Goal: Information Seeking & Learning: Compare options

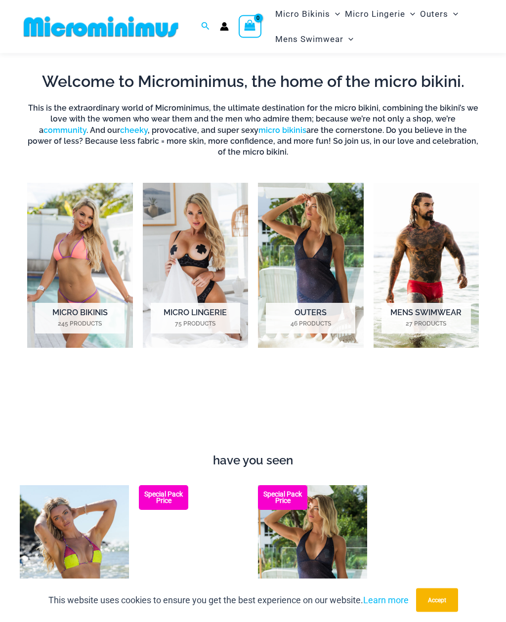
scroll to position [471, 0]
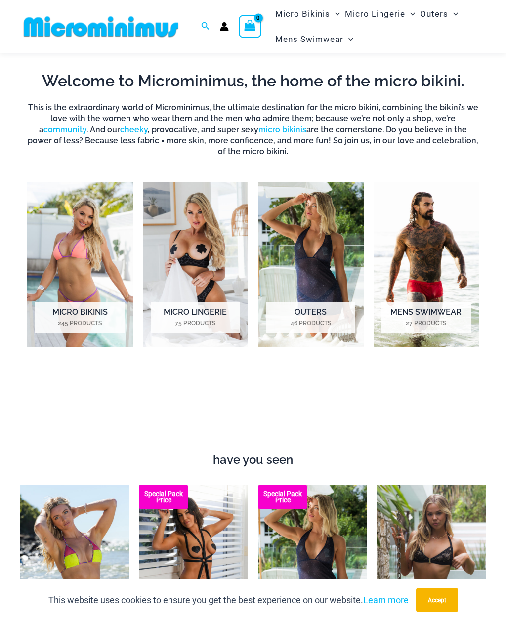
click at [216, 266] on img "Visit product category Micro Lingerie" at bounding box center [196, 265] width 106 height 165
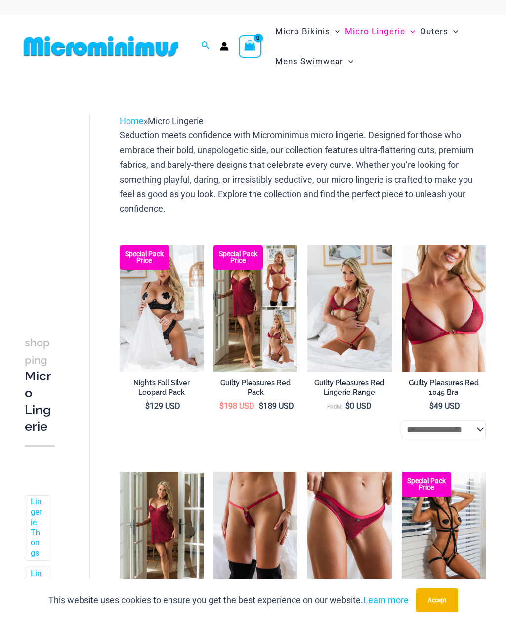
click at [120, 245] on img at bounding box center [120, 245] width 0 height 0
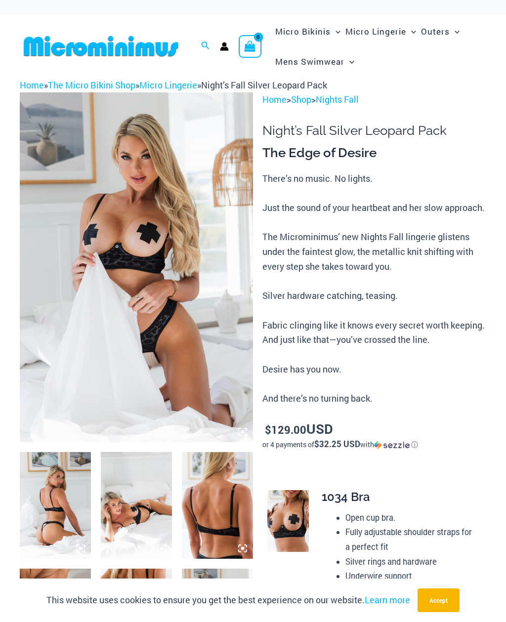
click at [215, 322] on img at bounding box center [136, 267] width 233 height 350
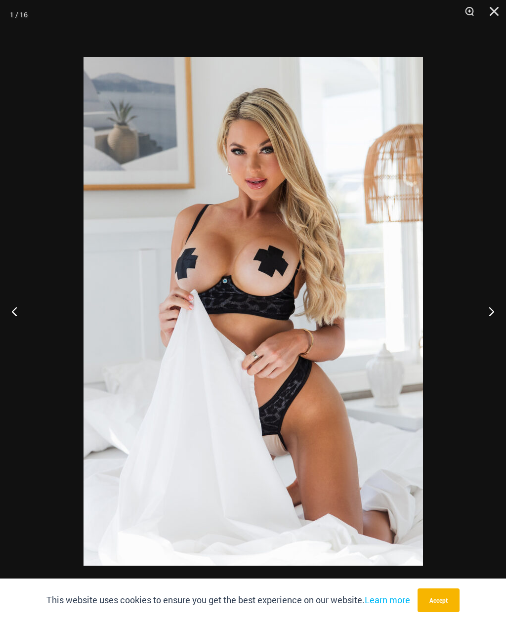
click at [491, 321] on button "Next" at bounding box center [487, 311] width 37 height 49
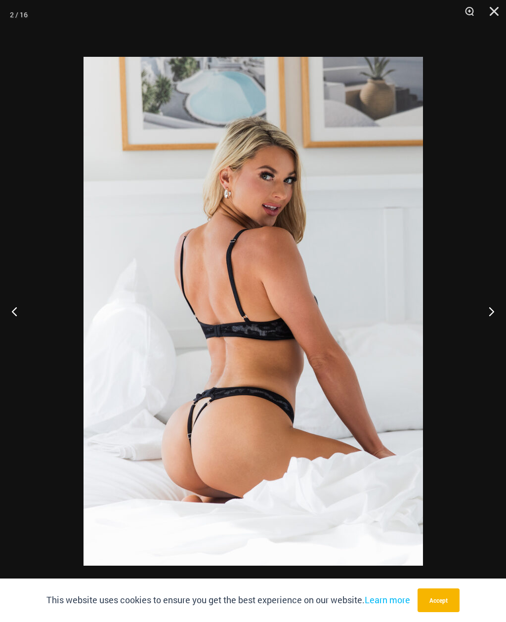
click at [491, 310] on button "Next" at bounding box center [487, 311] width 37 height 49
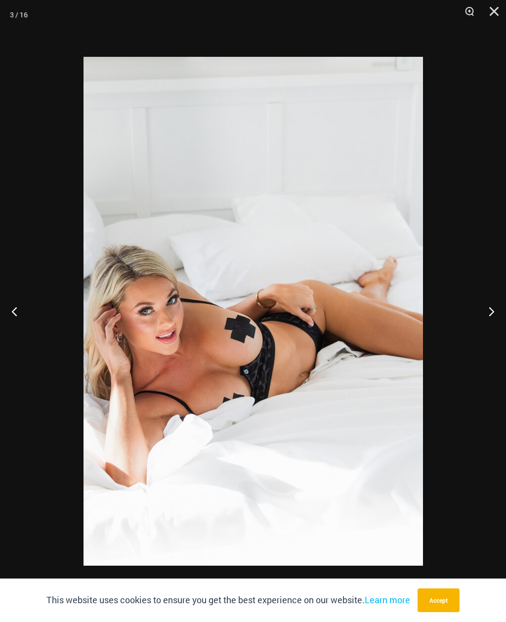
click at [490, 310] on button "Next" at bounding box center [487, 311] width 37 height 49
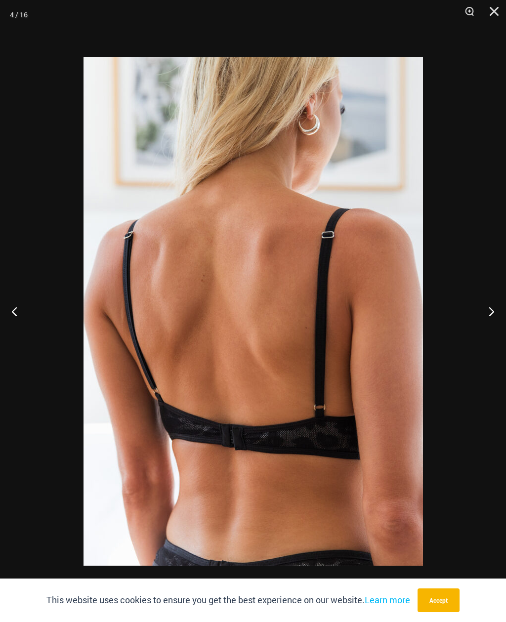
click at [491, 316] on button "Next" at bounding box center [487, 311] width 37 height 49
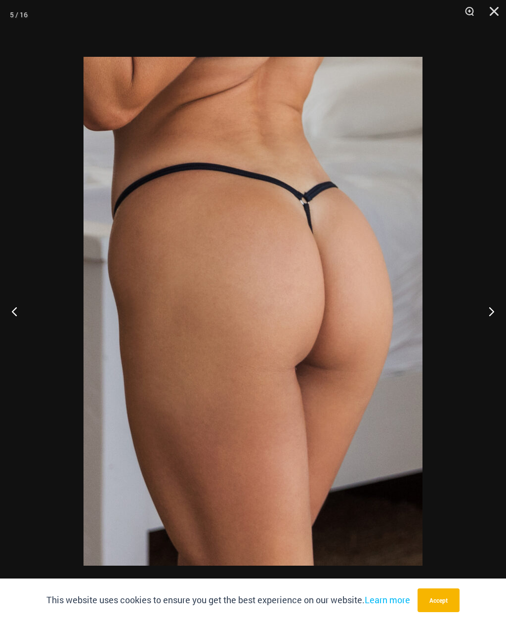
click at [493, 312] on button "Next" at bounding box center [487, 311] width 37 height 49
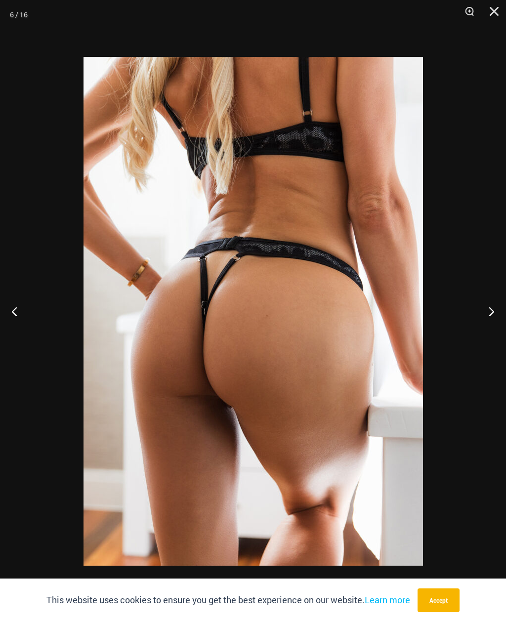
click at [490, 316] on button "Next" at bounding box center [487, 311] width 37 height 49
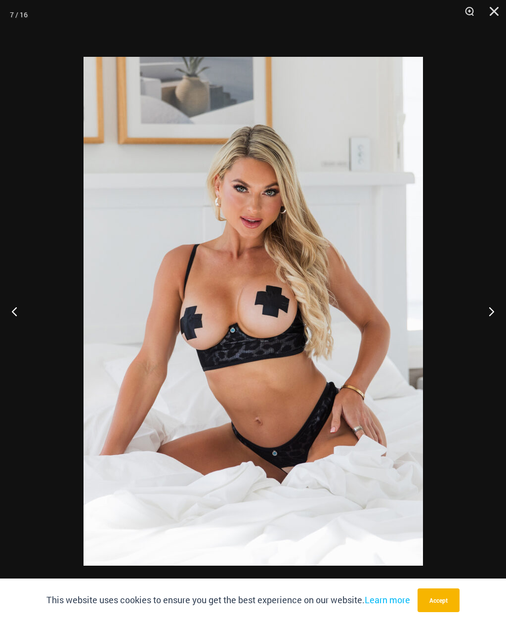
click at [489, 315] on button "Next" at bounding box center [487, 311] width 37 height 49
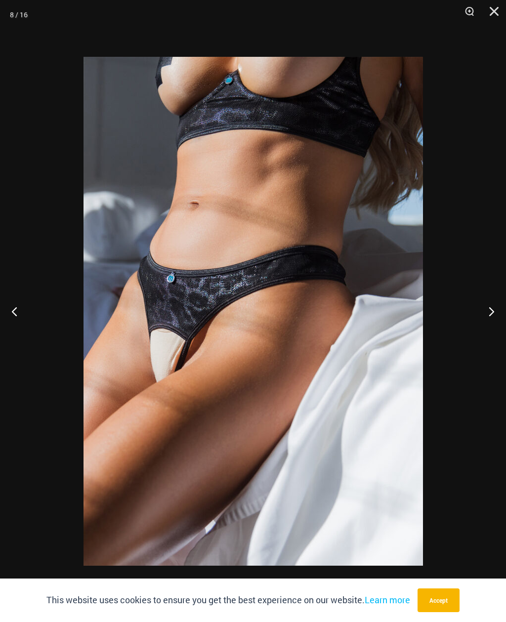
click at [490, 316] on button "Next" at bounding box center [487, 311] width 37 height 49
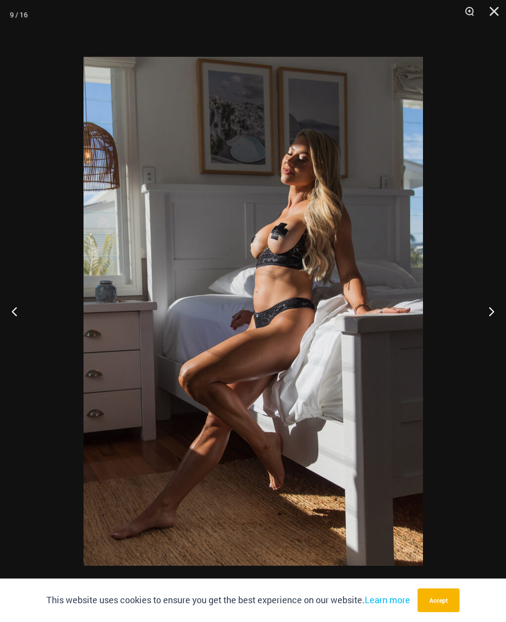
click at [490, 311] on button "Next" at bounding box center [487, 311] width 37 height 49
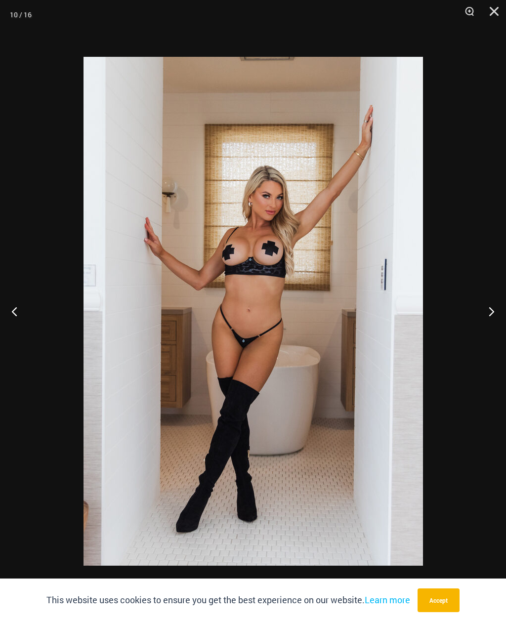
click at [492, 309] on button "Next" at bounding box center [487, 311] width 37 height 49
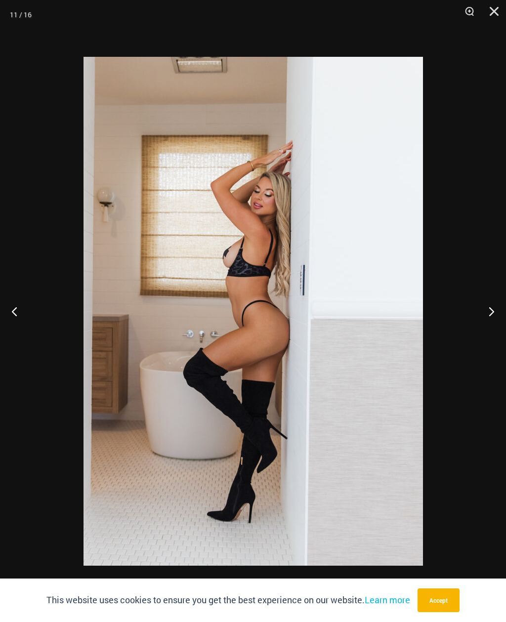
click at [490, 312] on button "Next" at bounding box center [487, 311] width 37 height 49
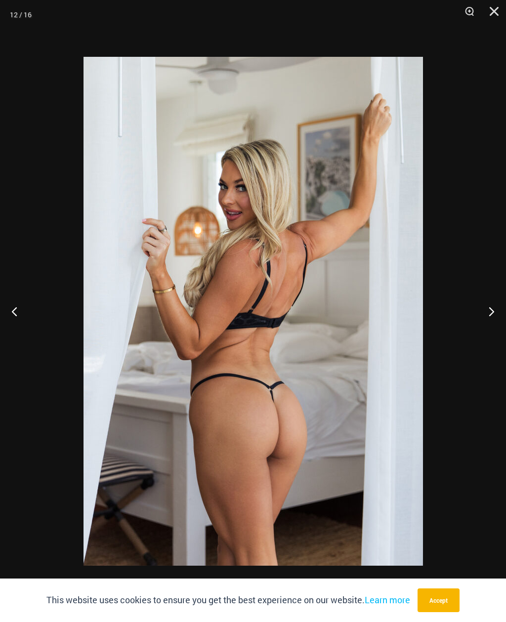
click at [488, 315] on button "Next" at bounding box center [487, 311] width 37 height 49
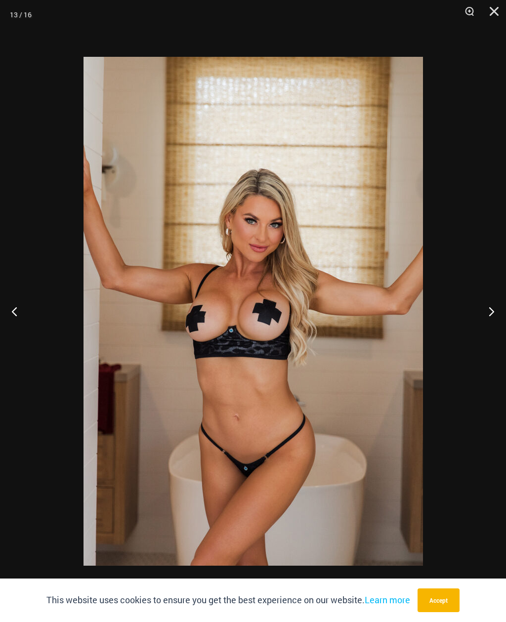
click at [489, 314] on button "Next" at bounding box center [487, 311] width 37 height 49
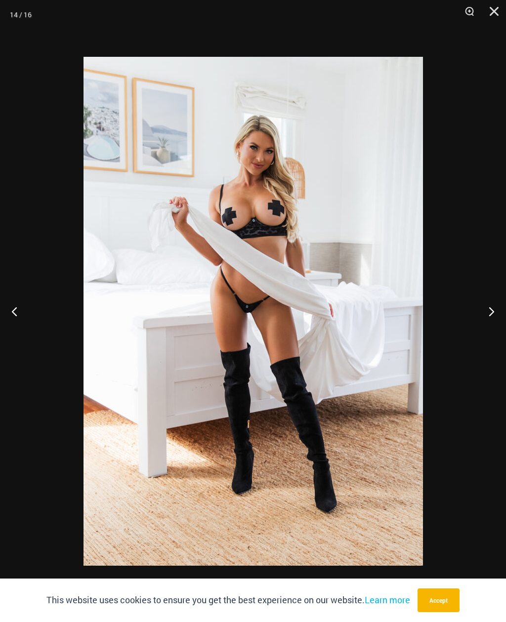
click at [490, 313] on button "Next" at bounding box center [487, 311] width 37 height 49
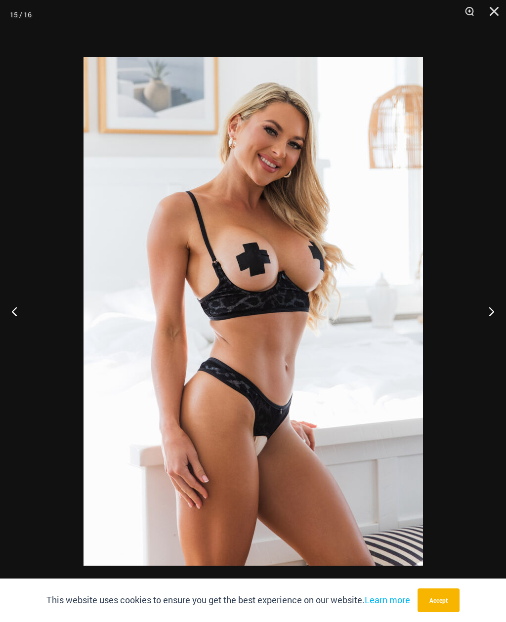
click at [490, 313] on button "Next" at bounding box center [487, 311] width 37 height 49
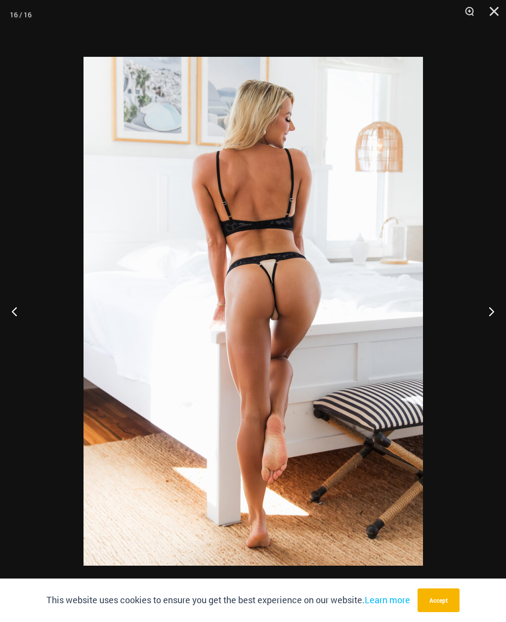
click at [490, 313] on button "Next" at bounding box center [487, 311] width 37 height 49
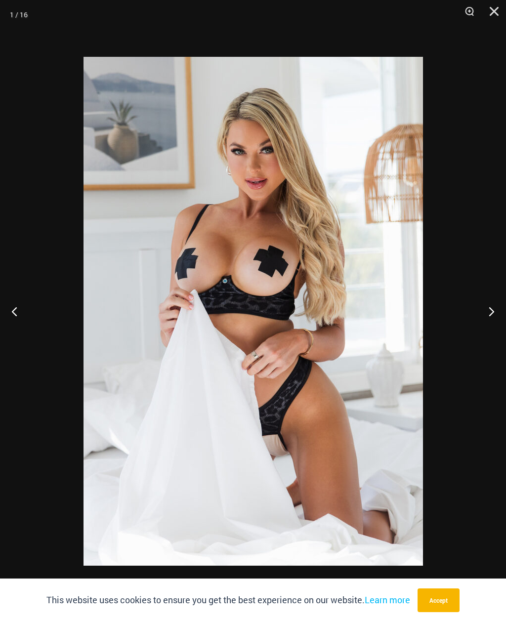
click at [487, 313] on button "Next" at bounding box center [487, 311] width 37 height 49
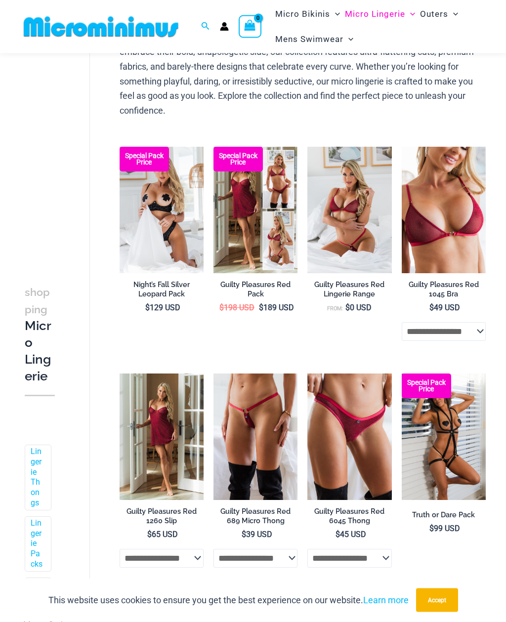
scroll to position [88, 0]
click at [213, 373] on img at bounding box center [213, 373] width 0 height 0
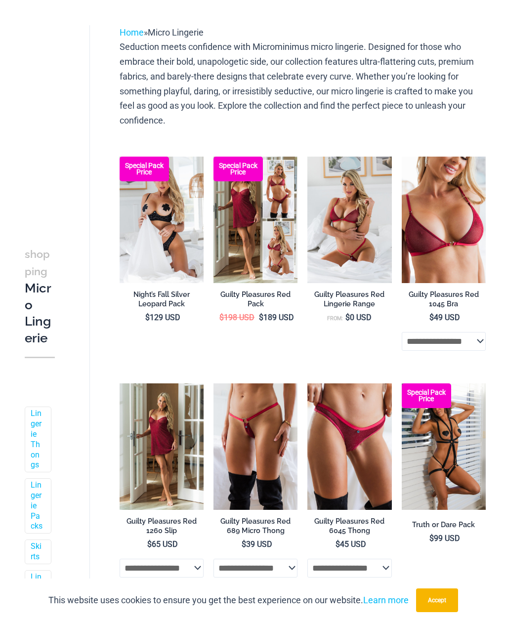
scroll to position [120, 0]
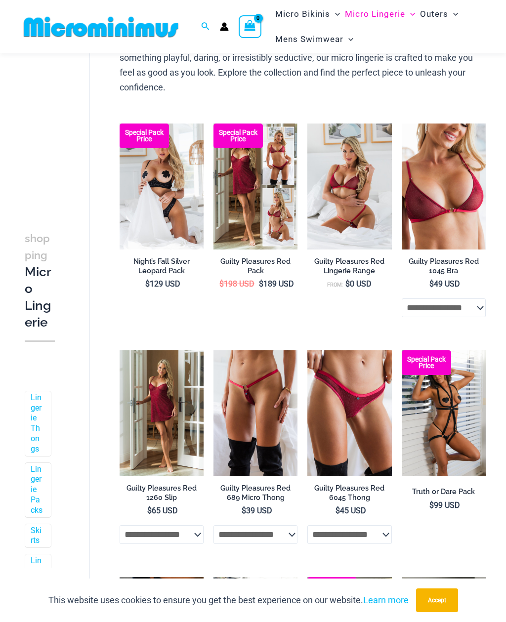
click at [402, 350] on img at bounding box center [402, 350] width 0 height 0
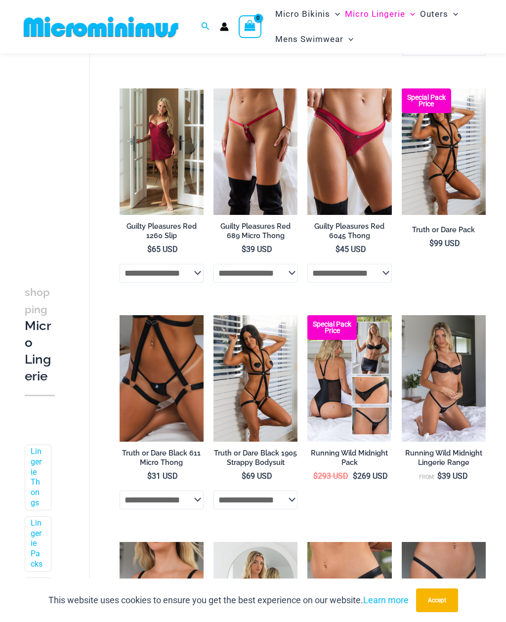
scroll to position [374, 0]
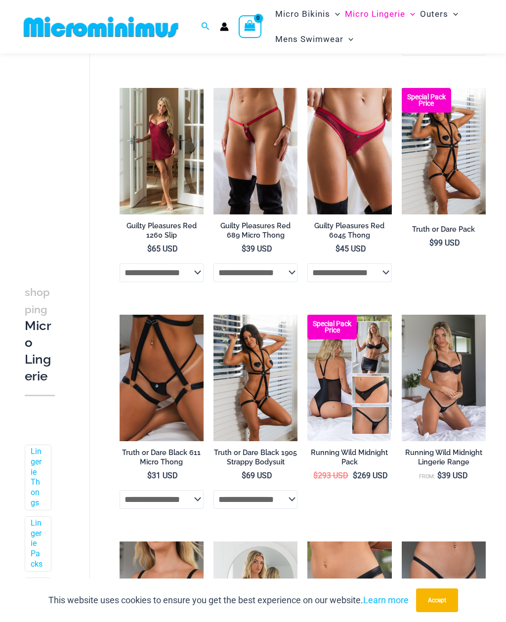
click at [213, 315] on img at bounding box center [213, 315] width 0 height 0
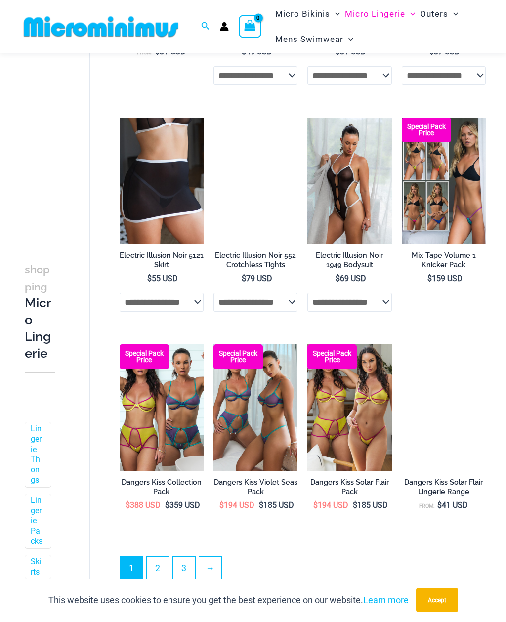
scroll to position [1478, 0]
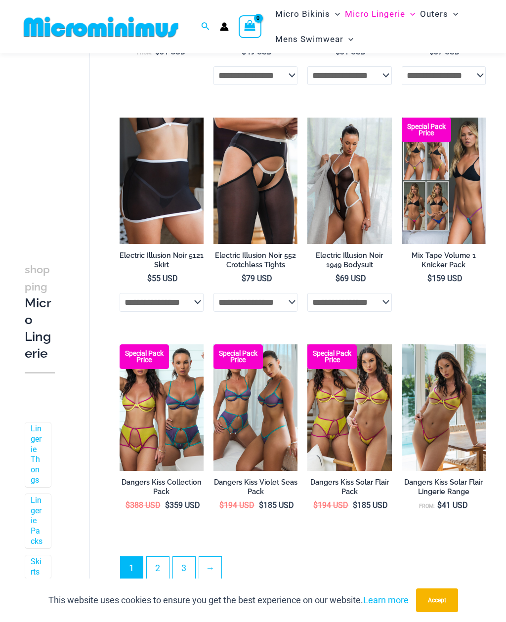
click at [166, 572] on link "2" at bounding box center [158, 568] width 22 height 22
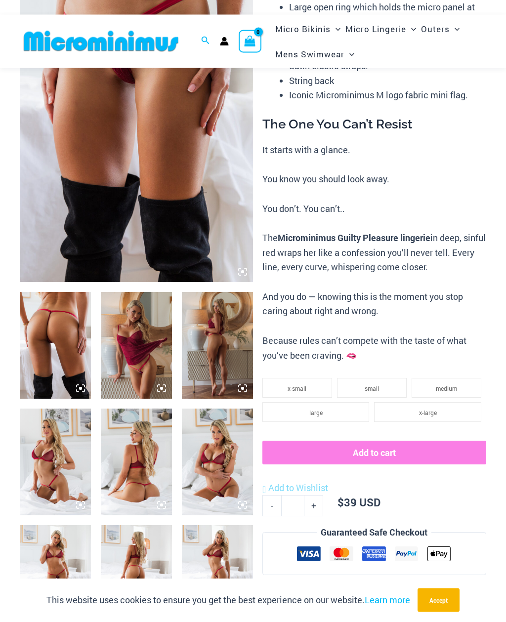
scroll to position [151, 0]
click at [225, 556] on img at bounding box center [217, 578] width 71 height 107
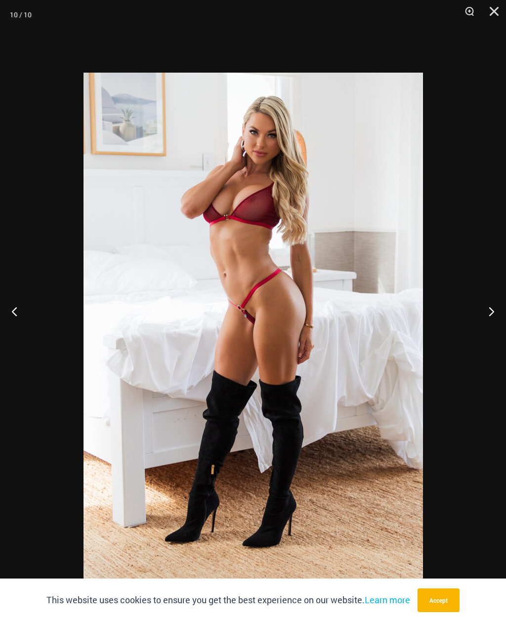
click at [20, 336] on button "Previous" at bounding box center [18, 311] width 37 height 49
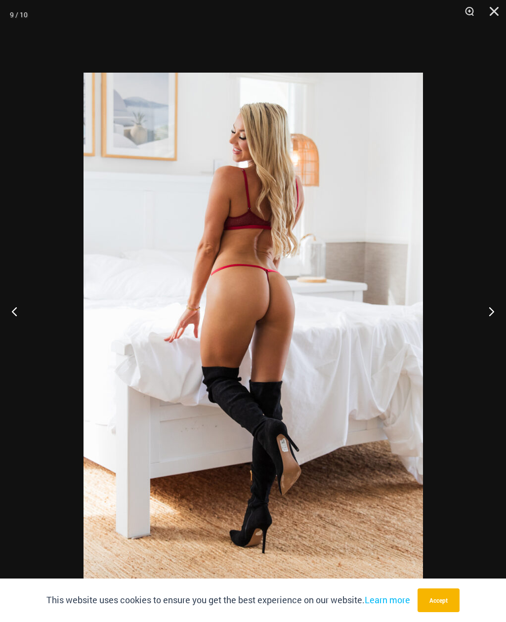
click at [22, 336] on button "Previous" at bounding box center [18, 311] width 37 height 49
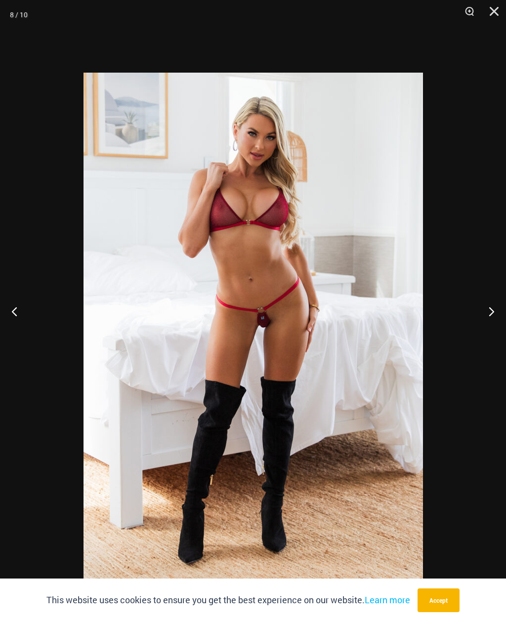
click at [20, 334] on button "Previous" at bounding box center [18, 311] width 37 height 49
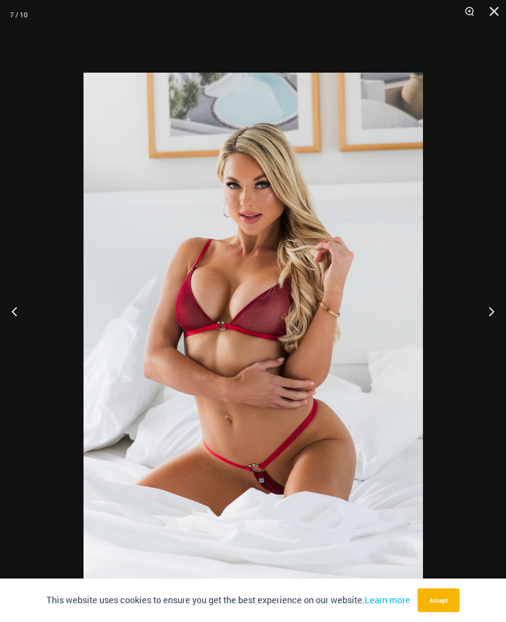
click at [18, 336] on button "Previous" at bounding box center [18, 311] width 37 height 49
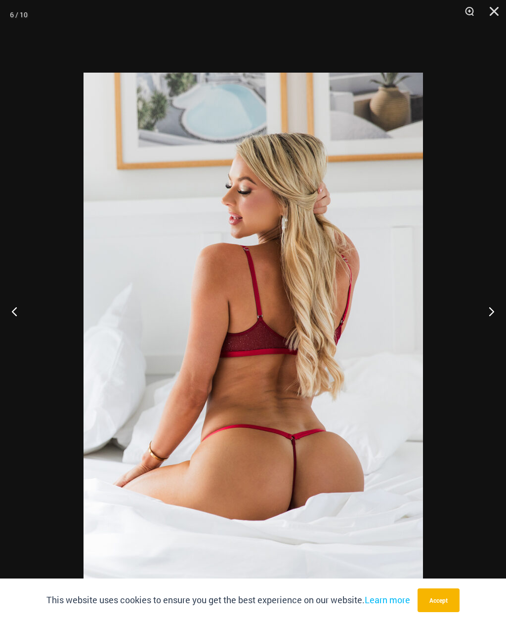
click at [14, 335] on button "Previous" at bounding box center [18, 311] width 37 height 49
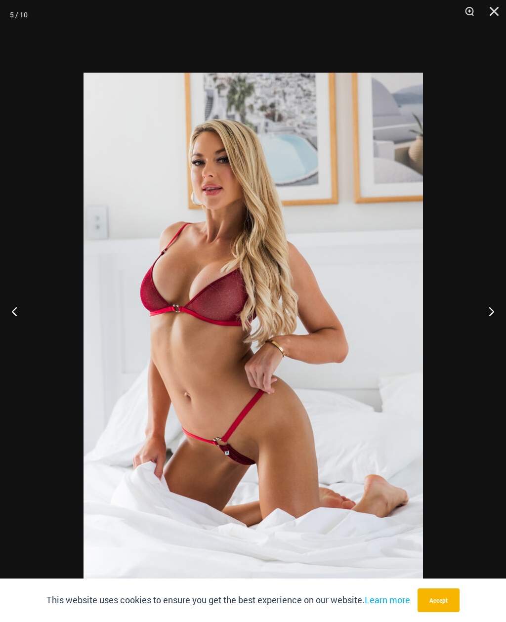
click at [19, 334] on button "Previous" at bounding box center [18, 311] width 37 height 49
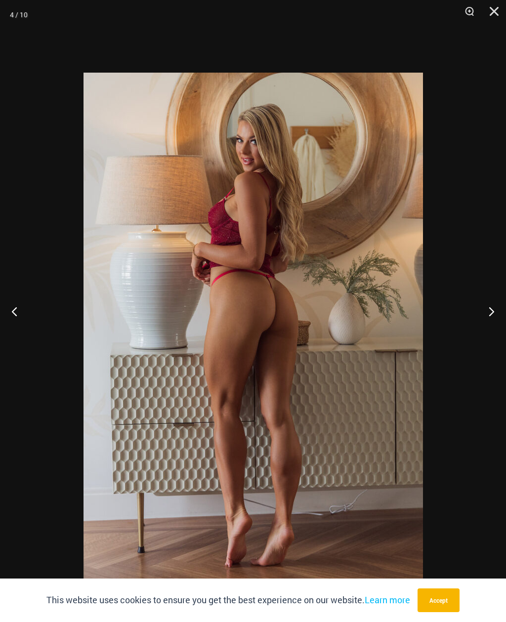
click at [17, 335] on button "Previous" at bounding box center [18, 311] width 37 height 49
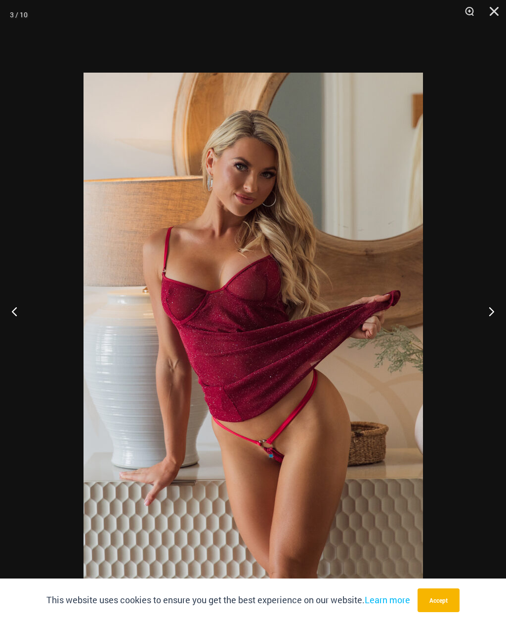
click at [20, 334] on button "Previous" at bounding box center [18, 311] width 37 height 49
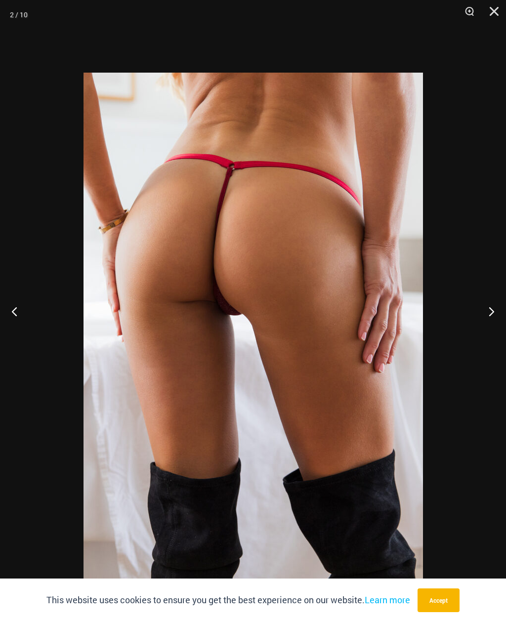
click at [20, 332] on button "Previous" at bounding box center [18, 311] width 37 height 49
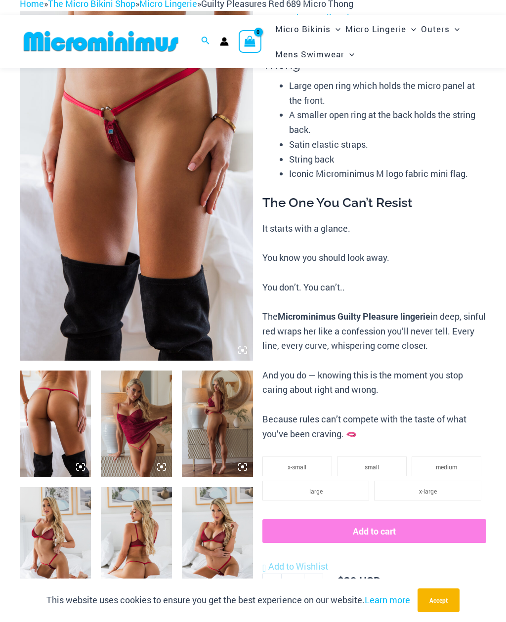
scroll to position [0, 0]
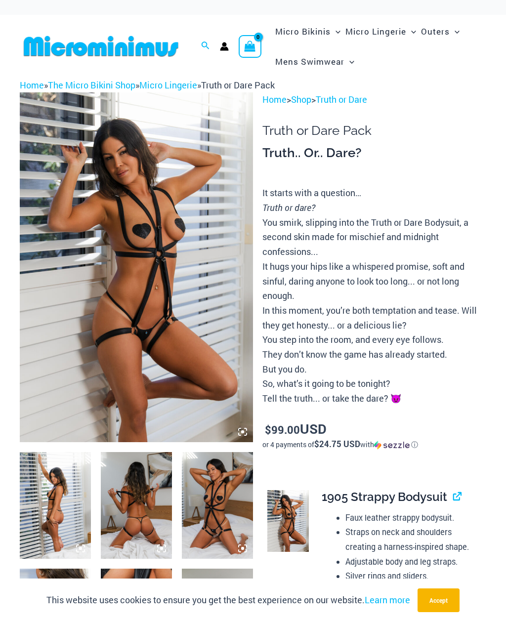
click at [217, 308] on img at bounding box center [136, 267] width 233 height 350
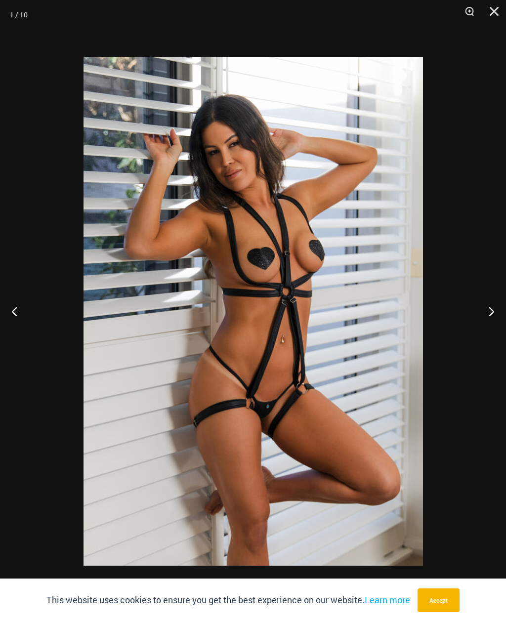
click at [491, 313] on button "Next" at bounding box center [487, 311] width 37 height 49
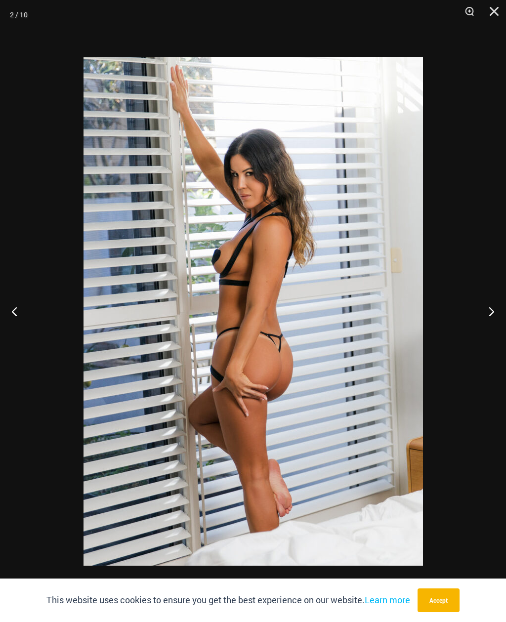
click at [489, 312] on button "Next" at bounding box center [487, 311] width 37 height 49
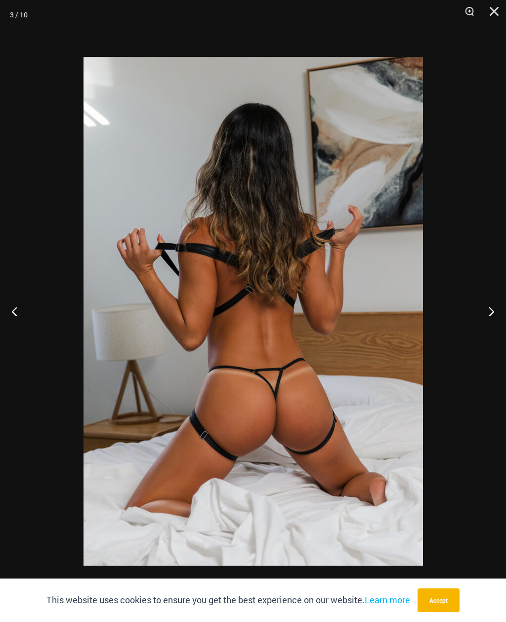
click at [489, 310] on button "Next" at bounding box center [487, 311] width 37 height 49
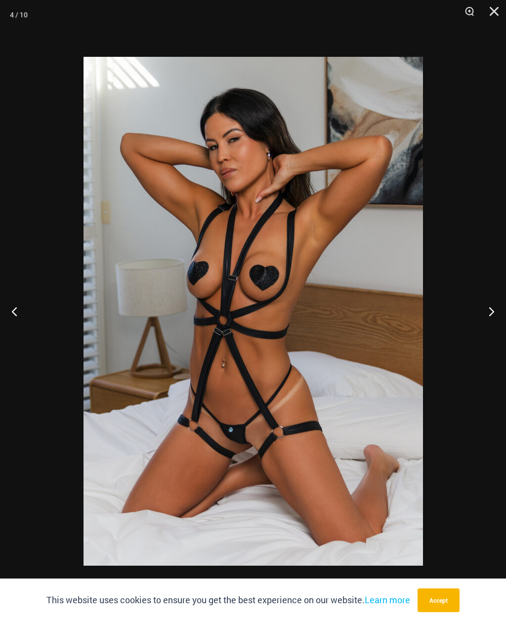
click at [492, 310] on button "Next" at bounding box center [487, 311] width 37 height 49
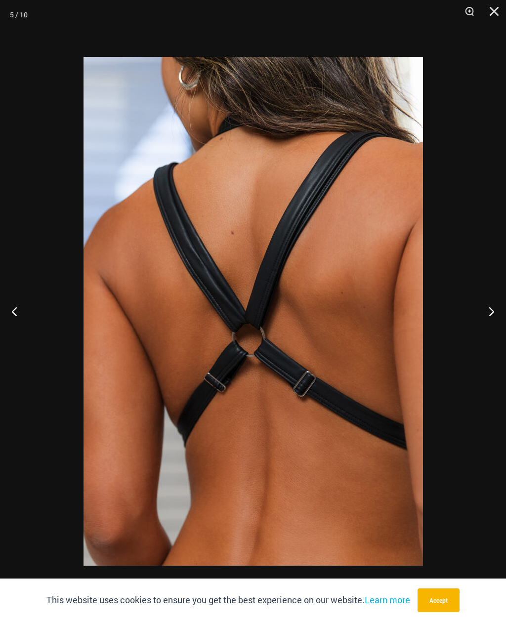
click at [492, 312] on button "Next" at bounding box center [487, 311] width 37 height 49
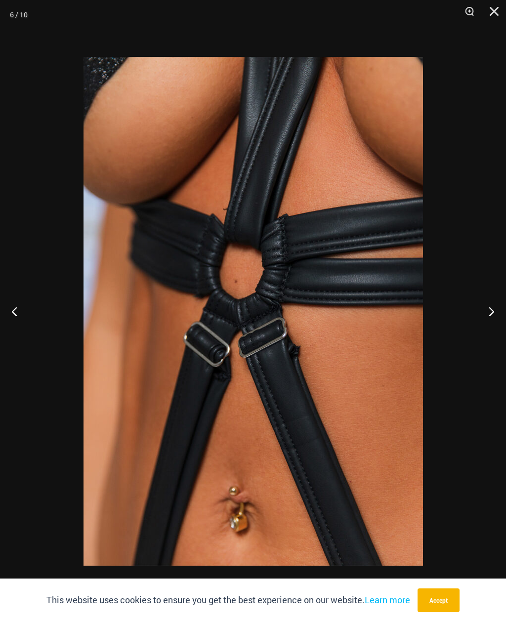
click at [492, 310] on button "Next" at bounding box center [487, 311] width 37 height 49
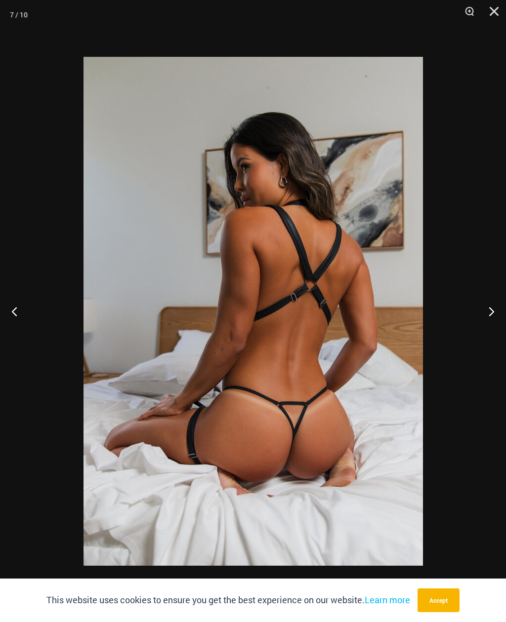
click at [490, 310] on button "Next" at bounding box center [487, 311] width 37 height 49
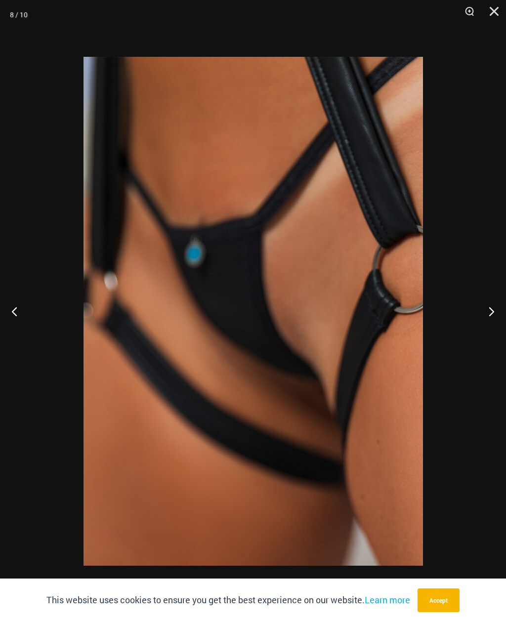
click at [494, 309] on button "Next" at bounding box center [487, 311] width 37 height 49
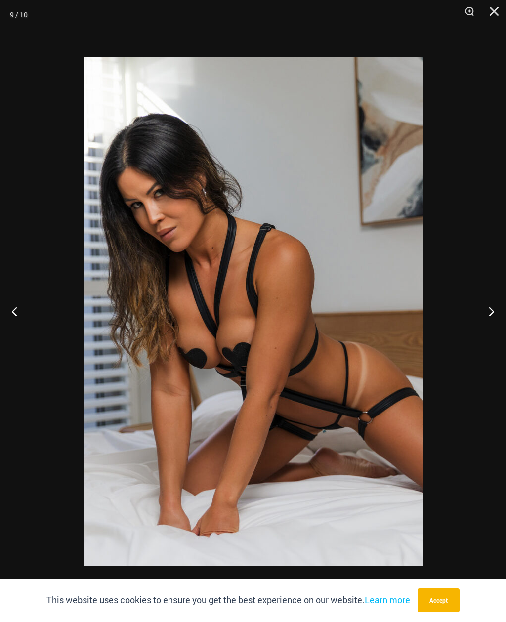
click at [491, 310] on button "Next" at bounding box center [487, 311] width 37 height 49
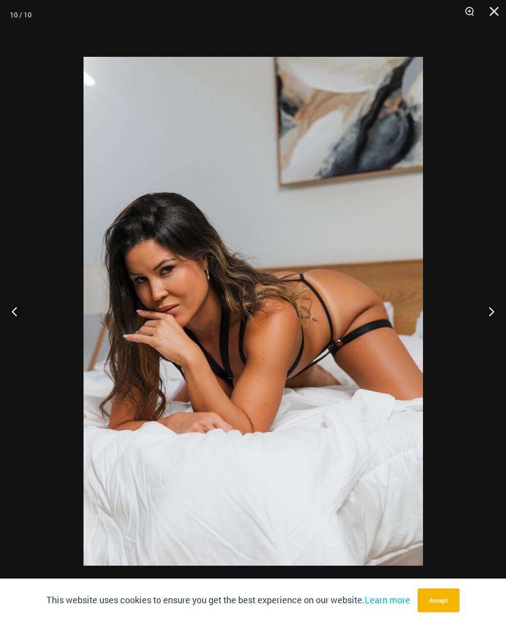
click at [499, 313] on button "Next" at bounding box center [487, 311] width 37 height 49
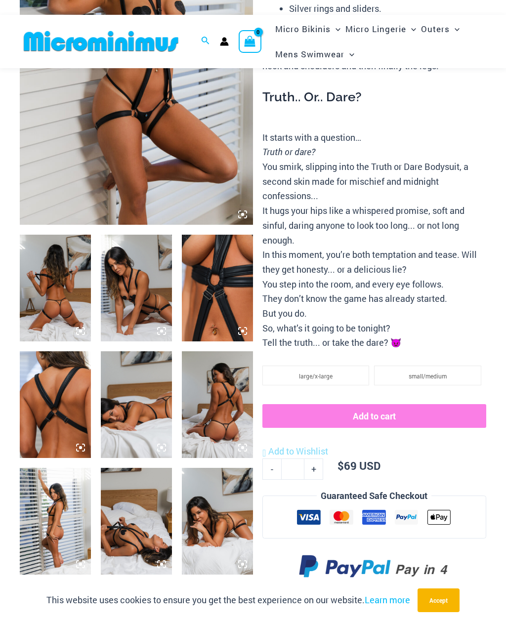
scroll to position [211, 0]
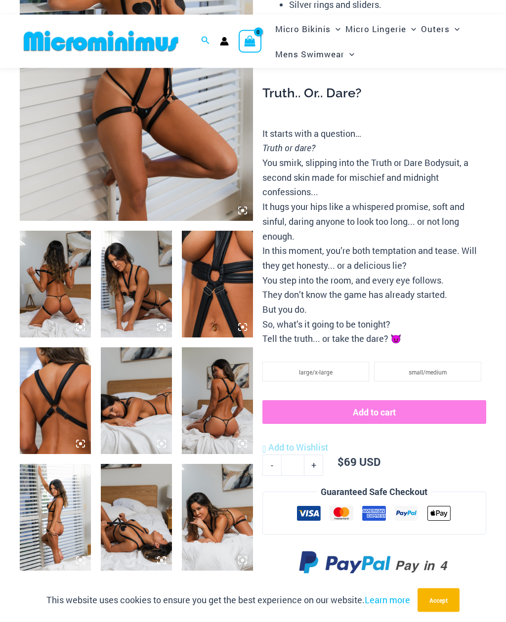
click at [149, 516] on img at bounding box center [136, 517] width 71 height 107
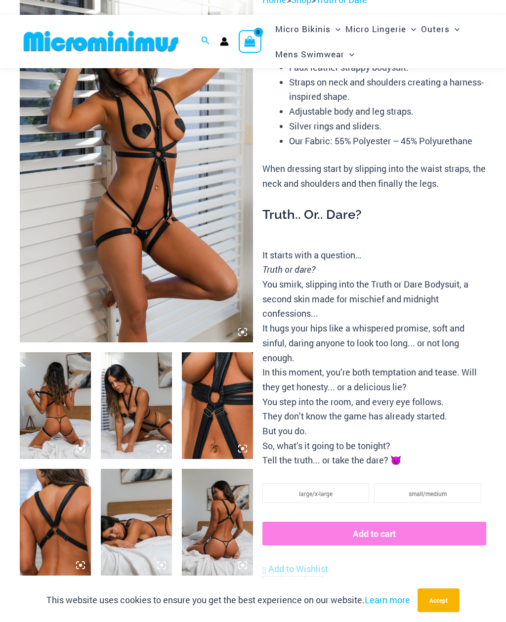
scroll to position [0, 0]
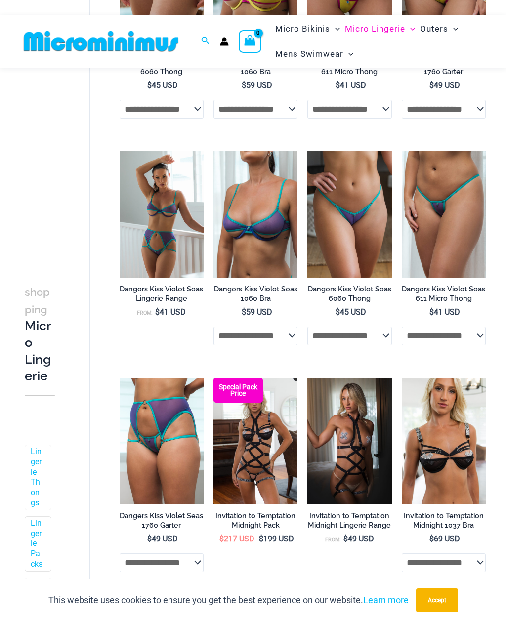
scroll to position [207, 0]
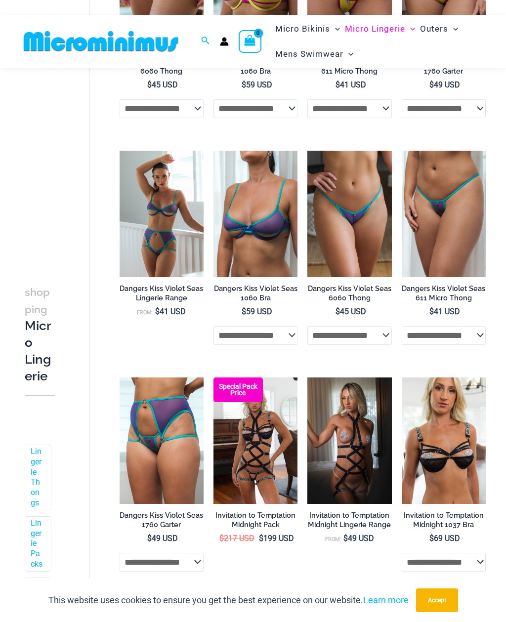
click at [307, 377] on img at bounding box center [307, 377] width 0 height 0
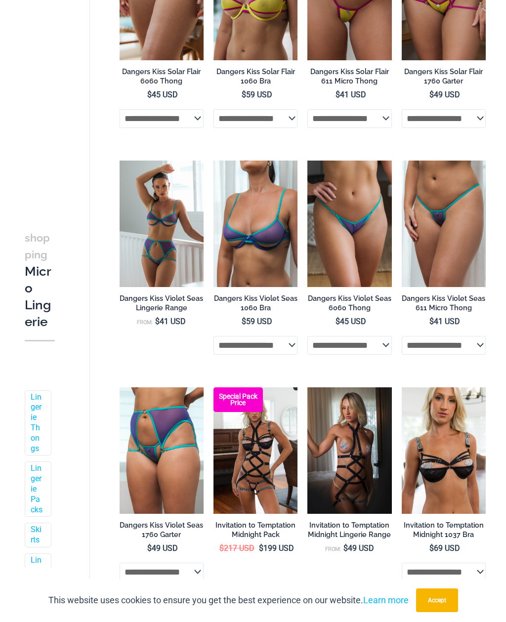
scroll to position [239, 0]
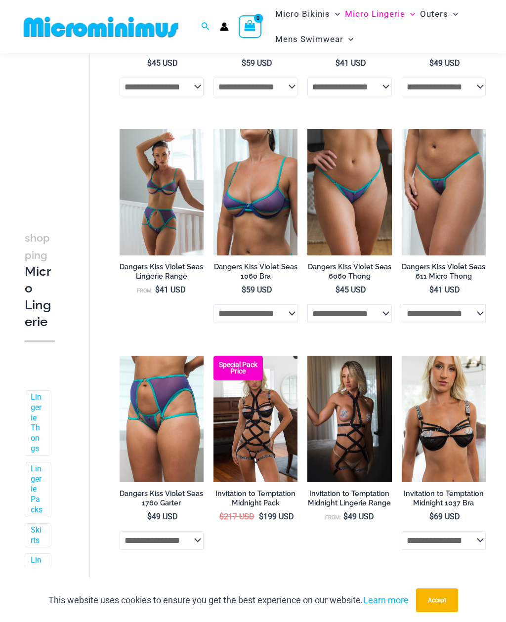
click at [307, 356] on img at bounding box center [307, 356] width 0 height 0
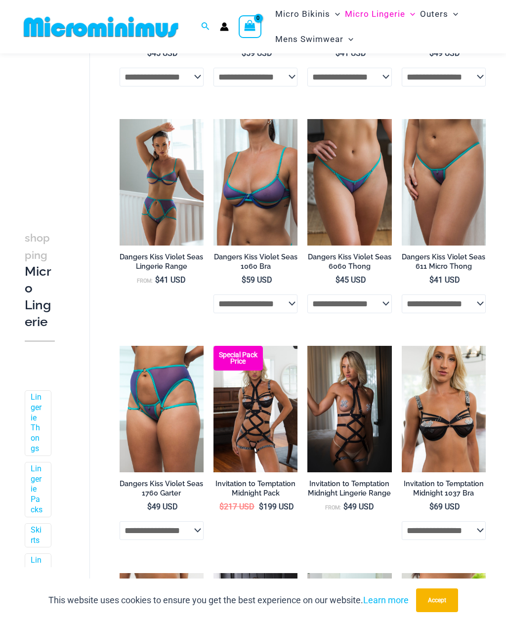
click at [402, 346] on img at bounding box center [402, 346] width 0 height 0
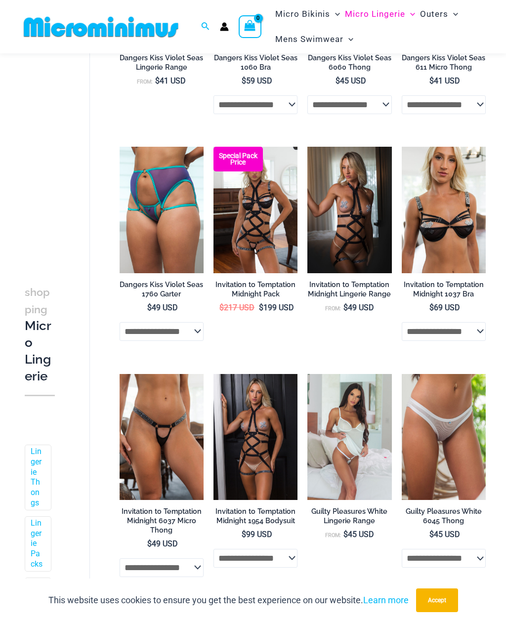
scroll to position [449, 0]
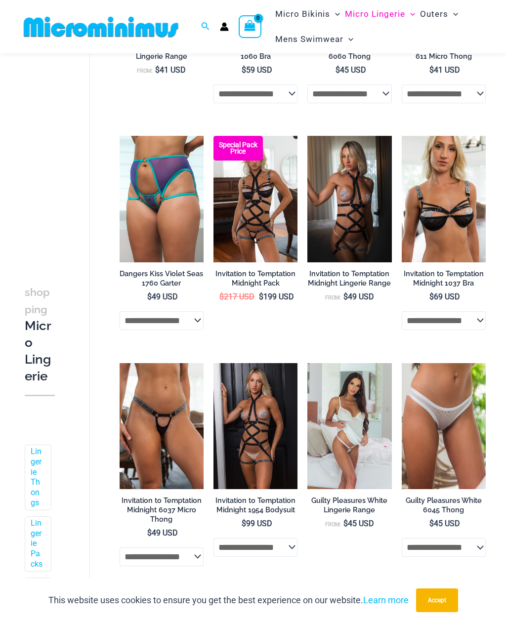
click at [213, 363] on img at bounding box center [213, 363] width 0 height 0
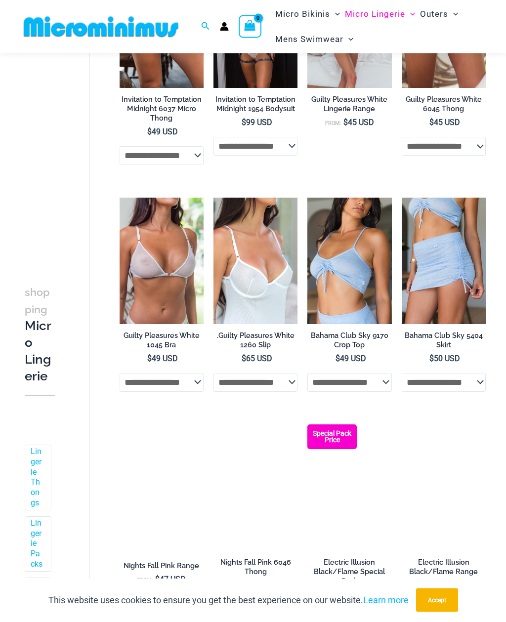
scroll to position [850, 0]
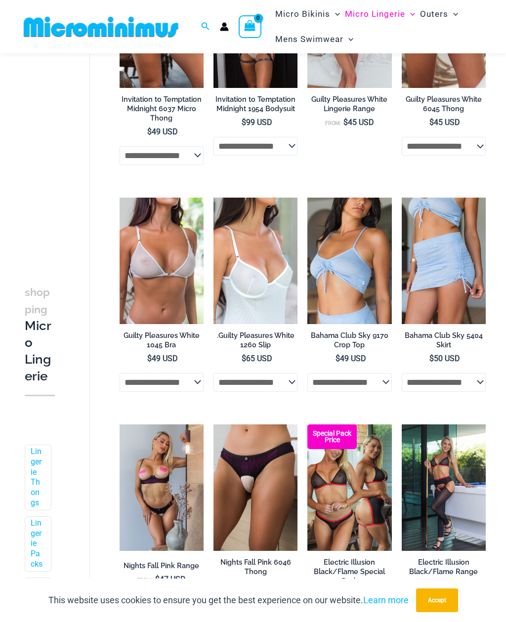
click at [120, 424] on img at bounding box center [120, 424] width 0 height 0
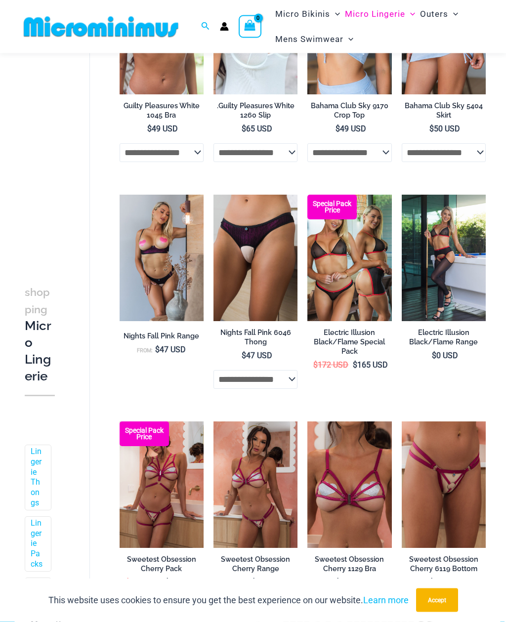
scroll to position [1096, 0]
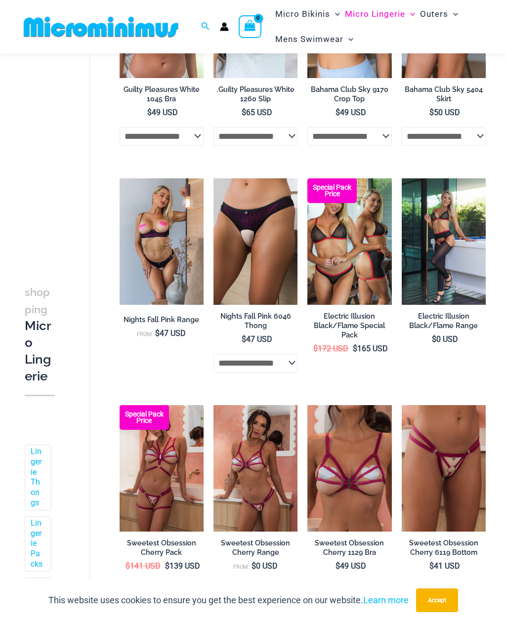
click at [120, 405] on img at bounding box center [120, 405] width 0 height 0
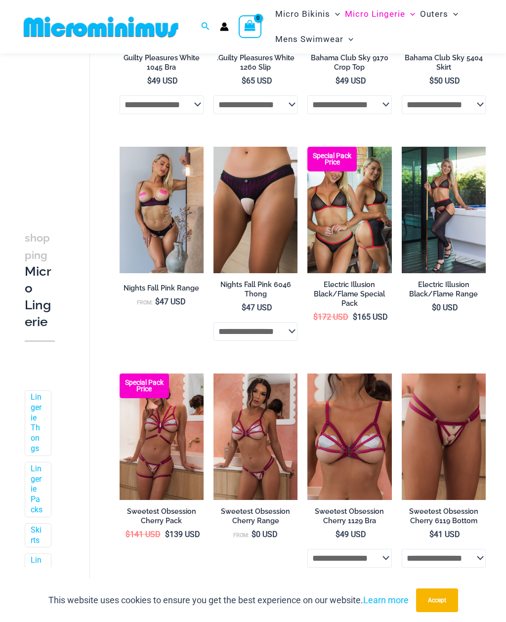
click at [307, 373] on img at bounding box center [307, 373] width 0 height 0
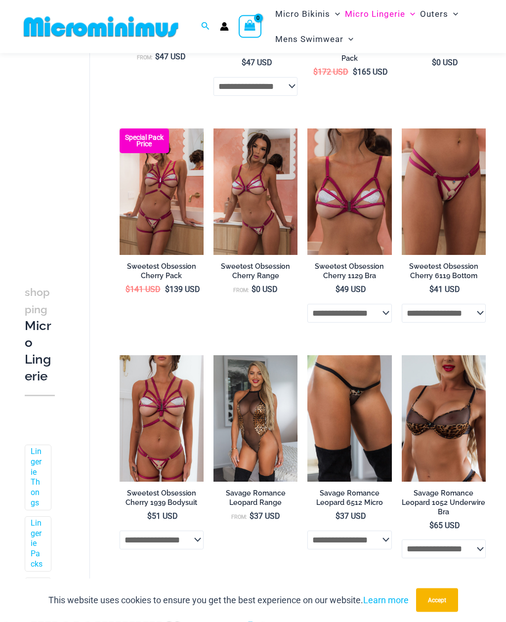
scroll to position [1374, 0]
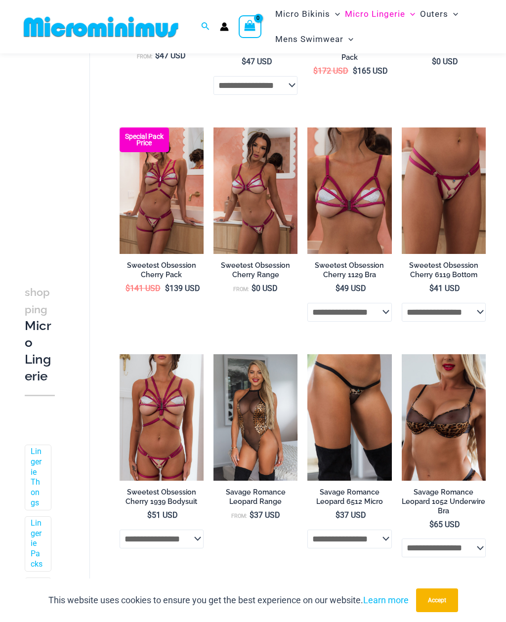
click at [213, 354] on img at bounding box center [213, 354] width 0 height 0
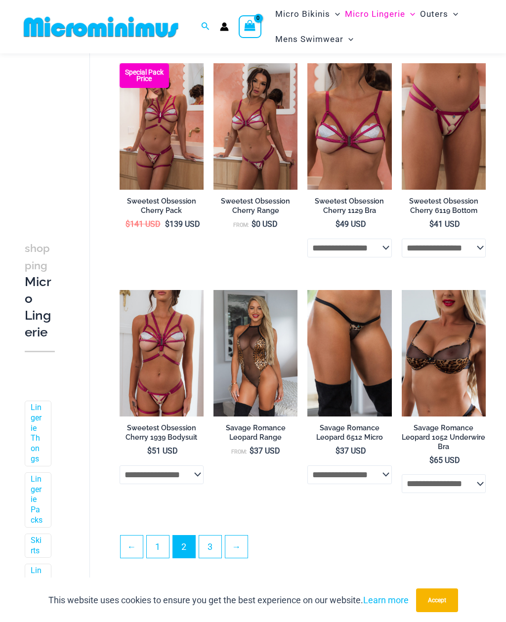
scroll to position [1451, 0]
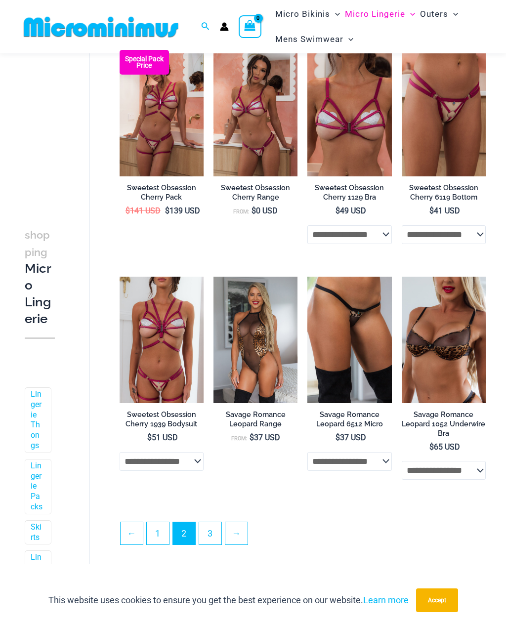
click at [217, 538] on link "3" at bounding box center [210, 533] width 22 height 22
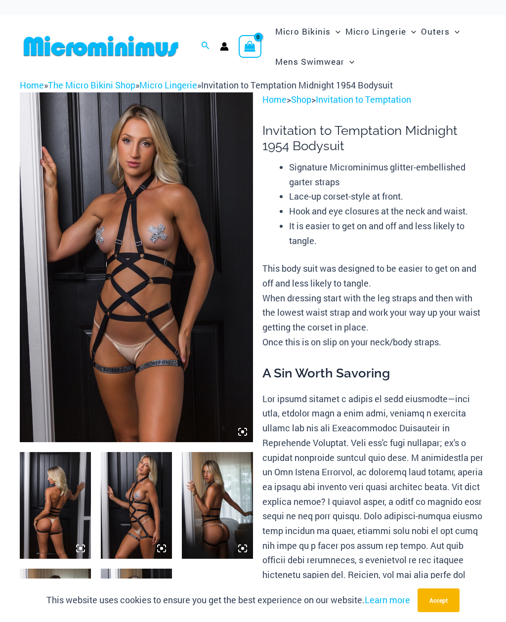
click at [74, 515] on img at bounding box center [55, 505] width 71 height 107
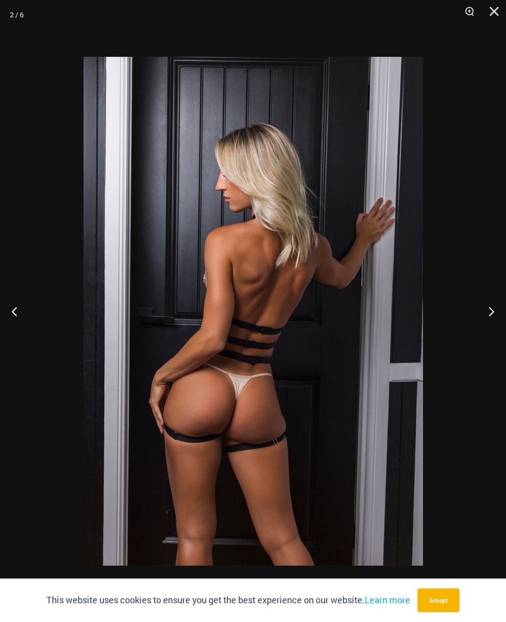
click at [492, 317] on button "Next" at bounding box center [487, 311] width 37 height 49
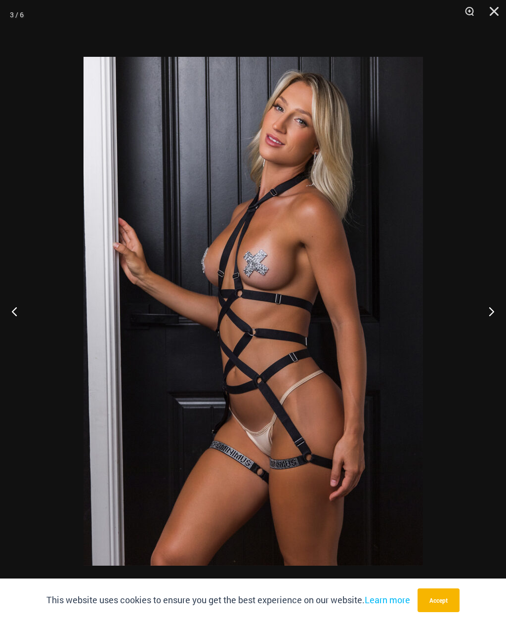
click at [501, 306] on button "Next" at bounding box center [487, 311] width 37 height 49
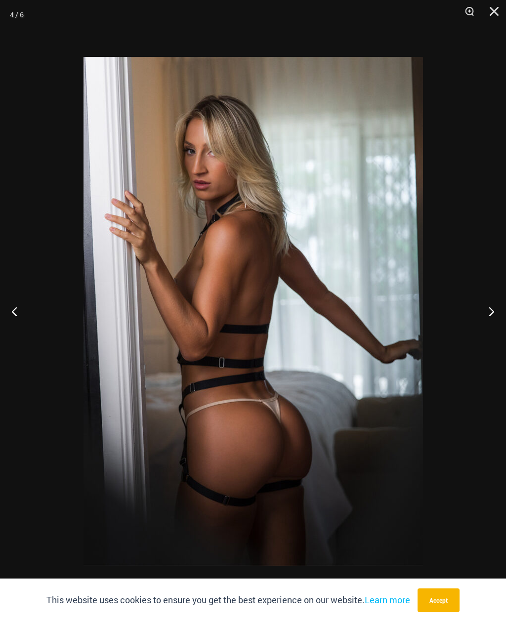
click at [491, 311] on button "Next" at bounding box center [487, 311] width 37 height 49
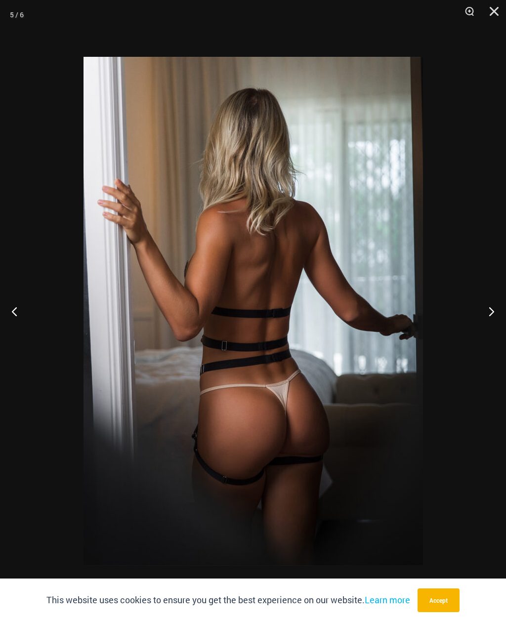
click at [492, 311] on button "Next" at bounding box center [487, 311] width 37 height 49
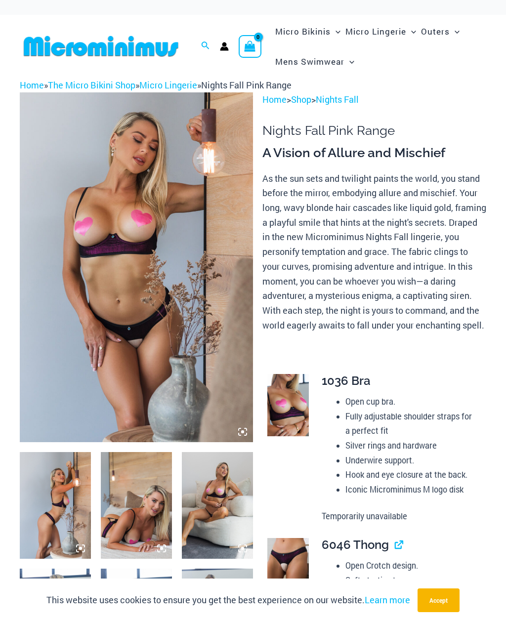
click at [214, 341] on img at bounding box center [136, 267] width 233 height 350
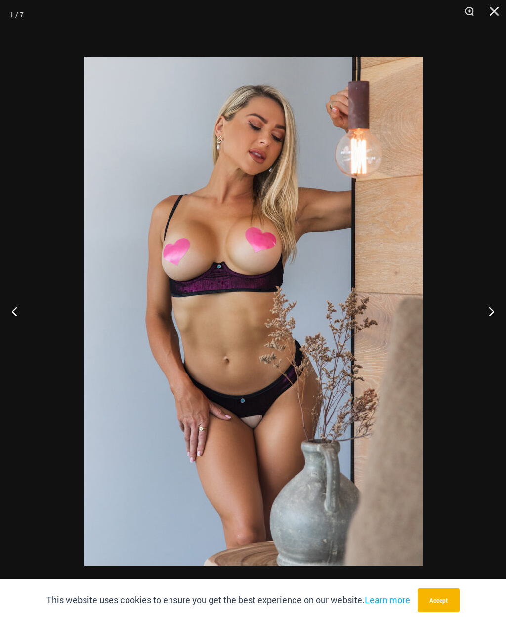
click at [494, 318] on button "Next" at bounding box center [487, 311] width 37 height 49
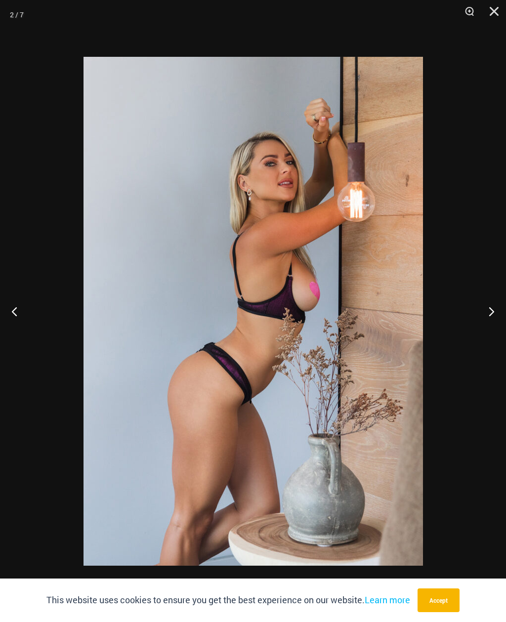
click at [494, 316] on button "Next" at bounding box center [487, 311] width 37 height 49
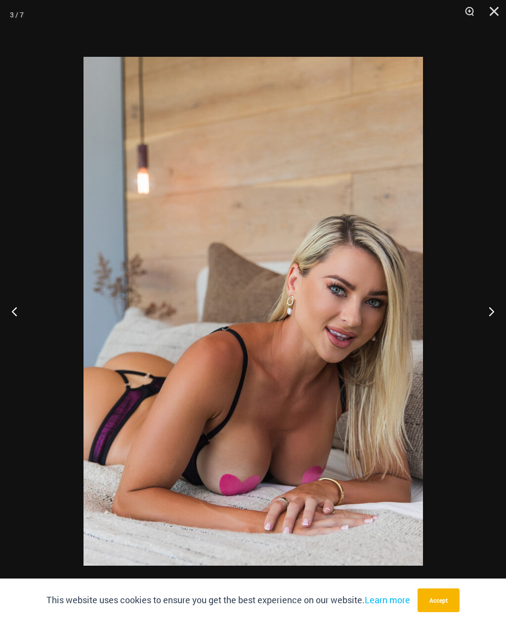
click at [490, 315] on button "Next" at bounding box center [487, 311] width 37 height 49
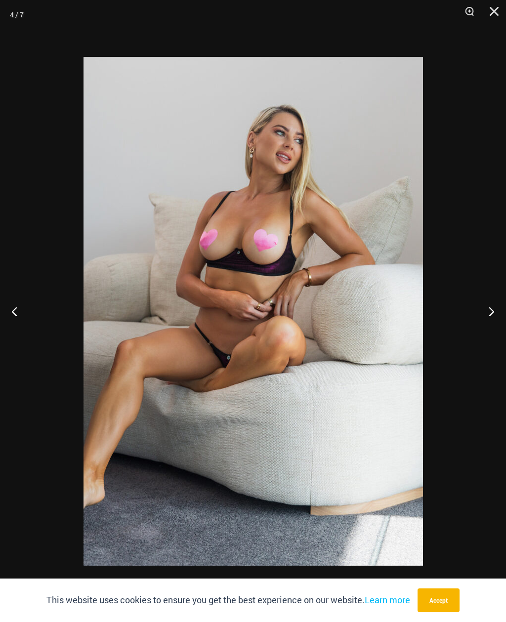
click at [493, 310] on button "Next" at bounding box center [487, 311] width 37 height 49
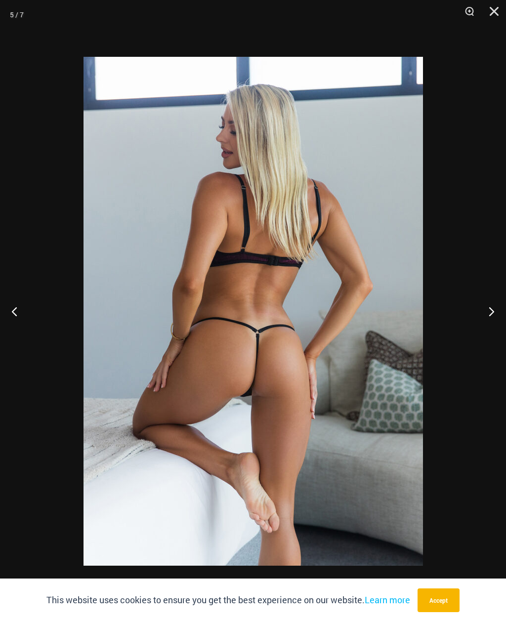
click at [491, 312] on button "Next" at bounding box center [487, 311] width 37 height 49
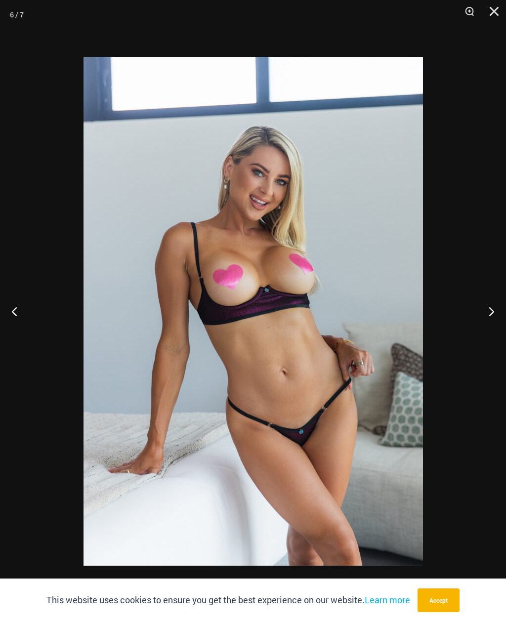
click at [491, 314] on button "Next" at bounding box center [487, 311] width 37 height 49
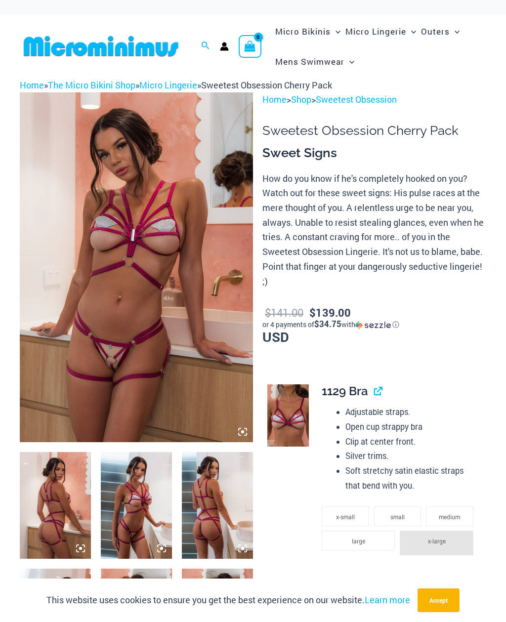
click at [153, 504] on img at bounding box center [136, 505] width 71 height 107
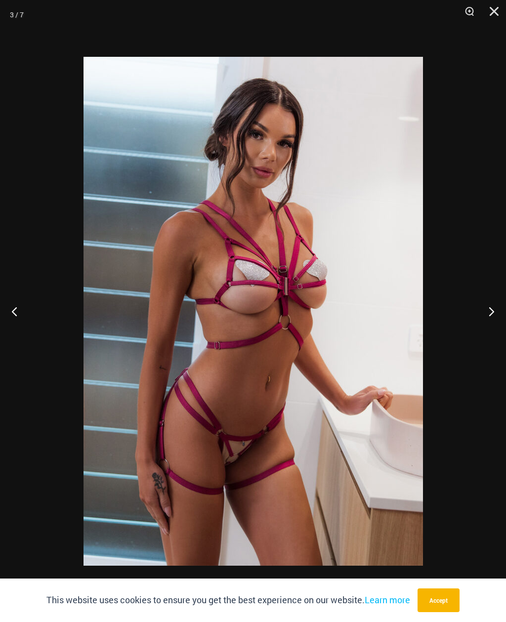
click at [482, 317] on button "Next" at bounding box center [487, 311] width 37 height 49
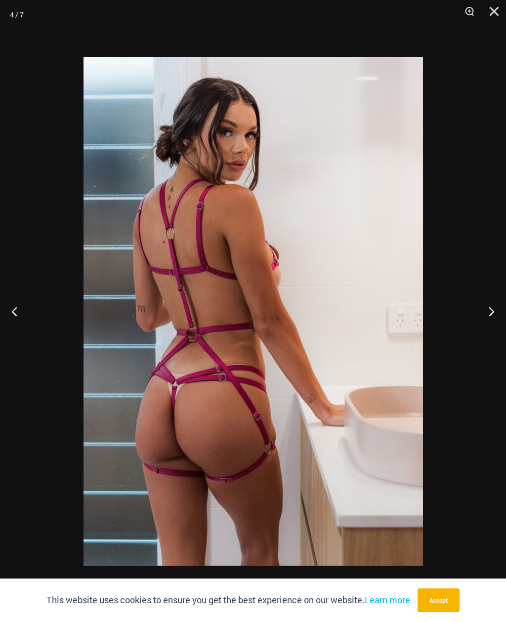
click at [488, 319] on button "Next" at bounding box center [487, 311] width 37 height 49
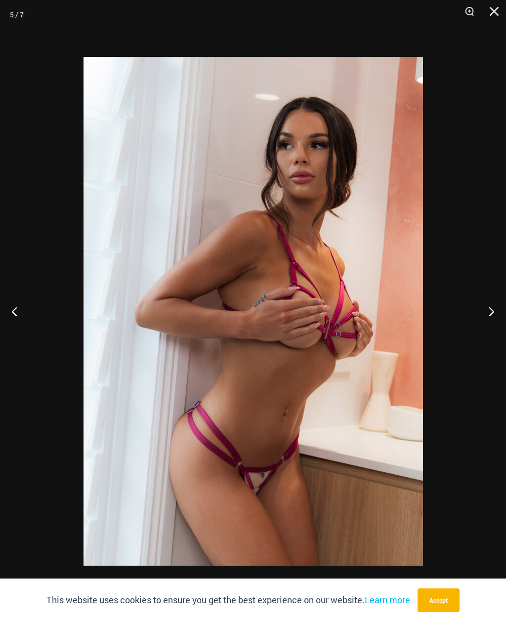
click at [488, 314] on button "Next" at bounding box center [487, 311] width 37 height 49
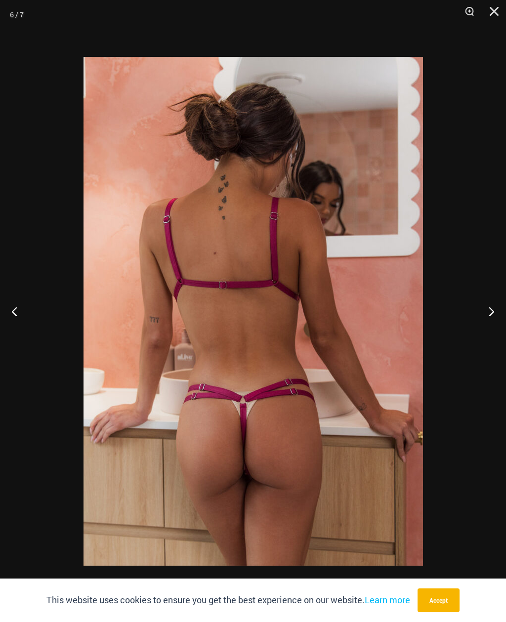
click at [494, 310] on button "Next" at bounding box center [487, 311] width 37 height 49
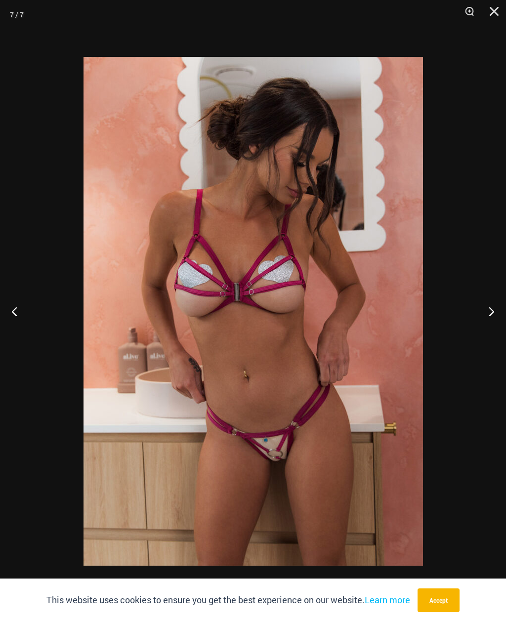
click at [495, 307] on button "Next" at bounding box center [487, 311] width 37 height 49
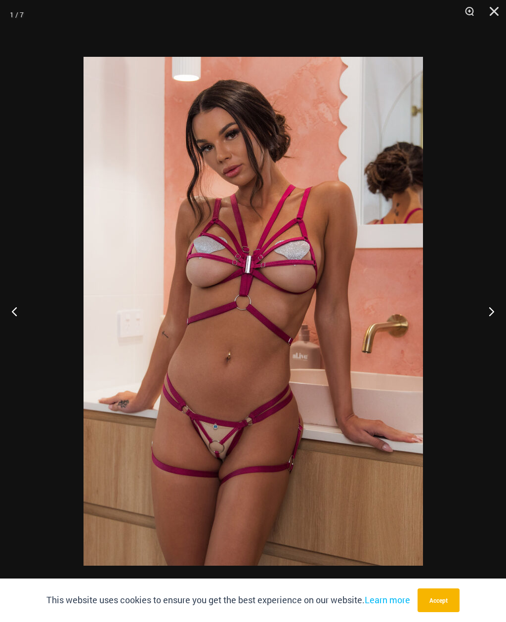
click at [495, 308] on button "Next" at bounding box center [487, 311] width 37 height 49
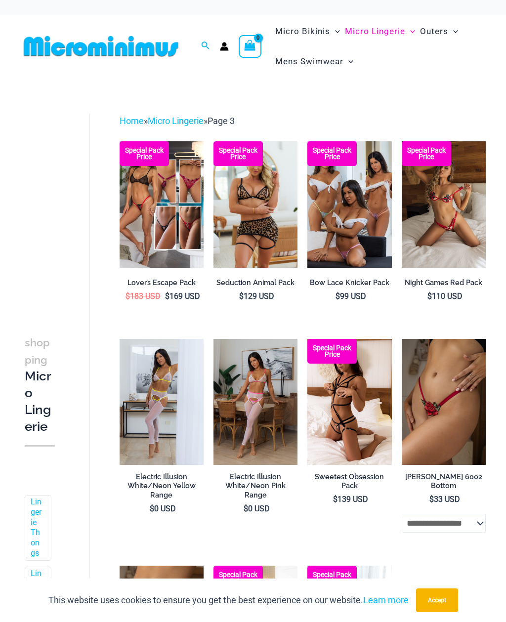
click at [307, 141] on img at bounding box center [307, 141] width 0 height 0
click at [402, 339] on img at bounding box center [402, 339] width 0 height 0
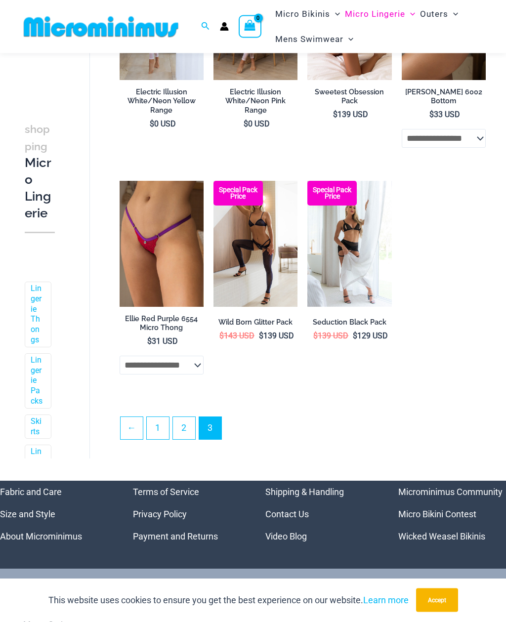
scroll to position [375, 0]
click at [138, 424] on link "←" at bounding box center [132, 428] width 22 height 22
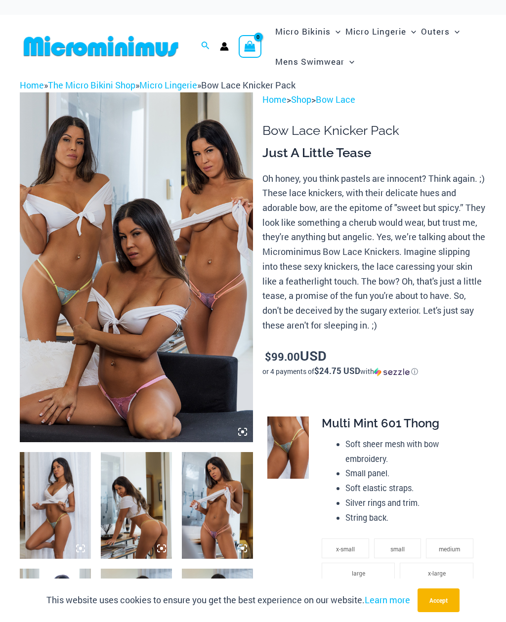
click at [239, 522] on img at bounding box center [217, 505] width 71 height 107
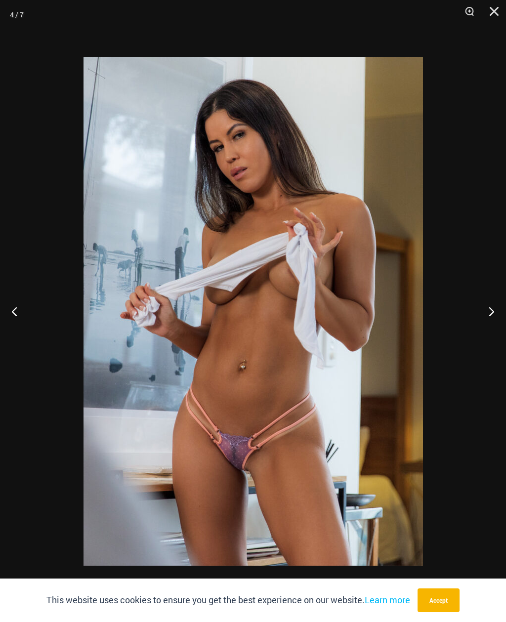
click at [19, 306] on button "Previous" at bounding box center [18, 311] width 37 height 49
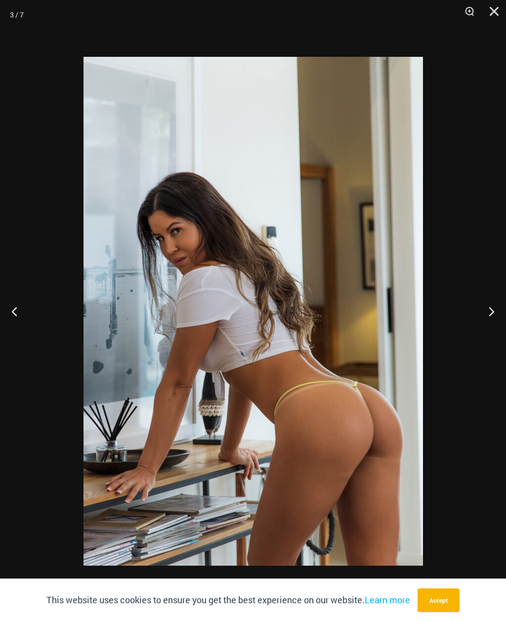
click at [25, 305] on button "Previous" at bounding box center [18, 311] width 37 height 49
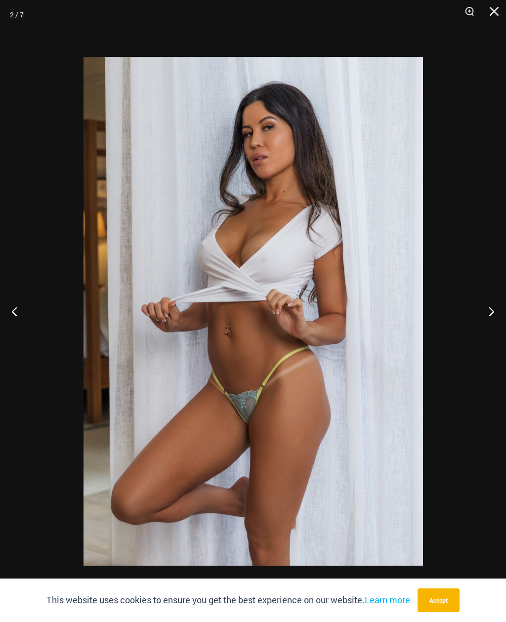
click at [18, 310] on button "Previous" at bounding box center [18, 311] width 37 height 49
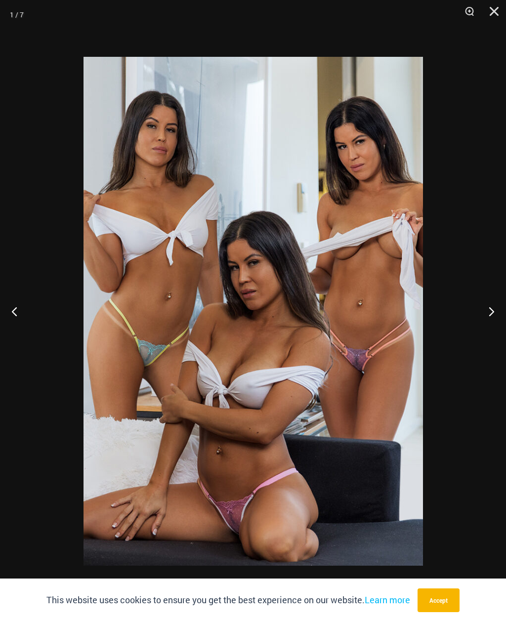
click at [21, 311] on button "Previous" at bounding box center [18, 311] width 37 height 49
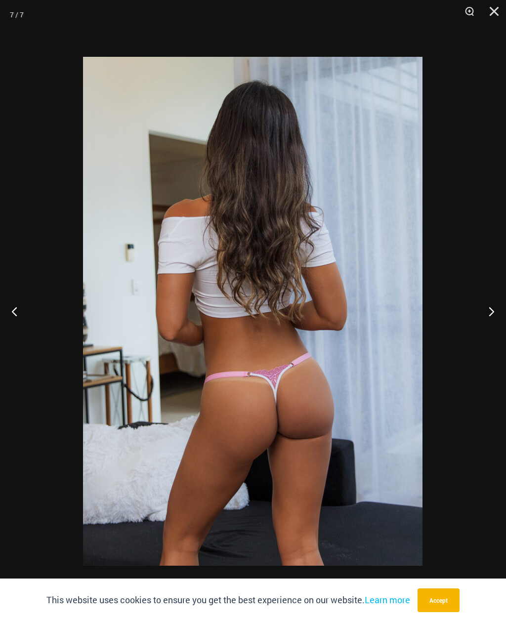
click at [21, 317] on button "Previous" at bounding box center [18, 311] width 37 height 49
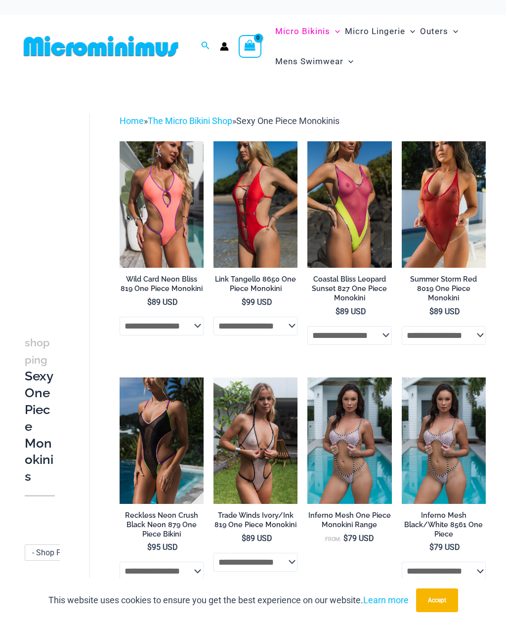
click at [402, 141] on img at bounding box center [402, 141] width 0 height 0
click at [307, 141] on img at bounding box center [307, 141] width 0 height 0
click at [213, 377] on img at bounding box center [213, 377] width 0 height 0
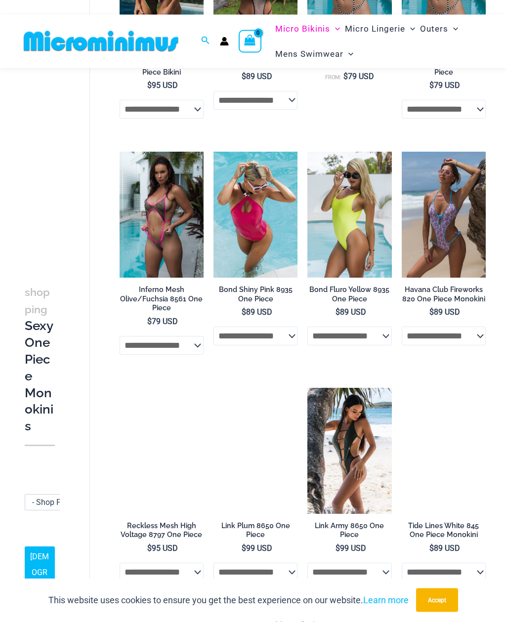
scroll to position [453, 0]
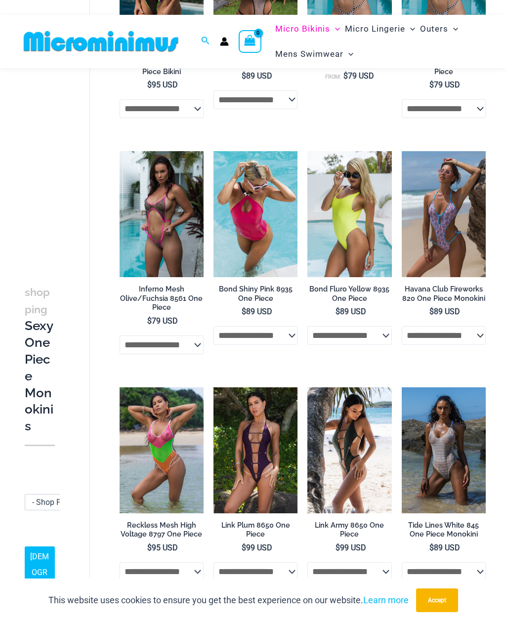
click at [120, 387] on img at bounding box center [120, 387] width 0 height 0
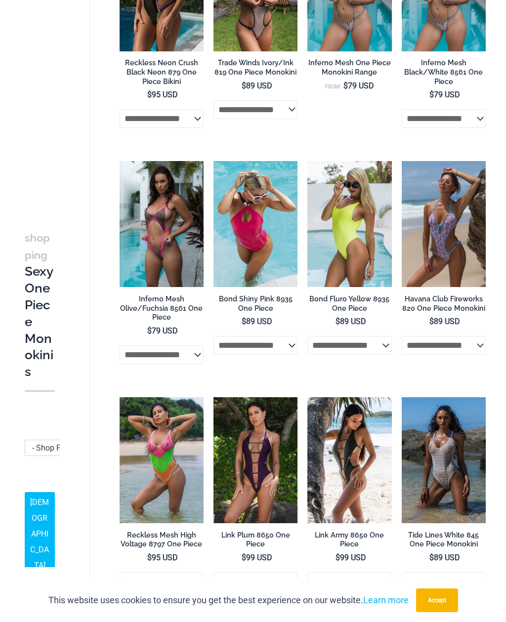
scroll to position [484, 0]
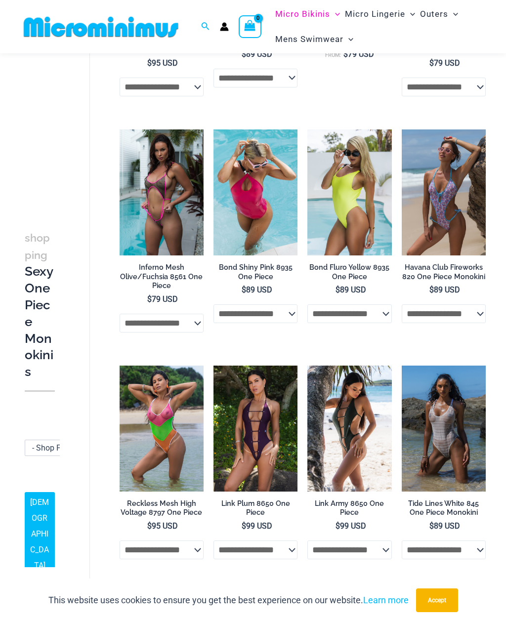
click at [307, 366] on img at bounding box center [307, 366] width 0 height 0
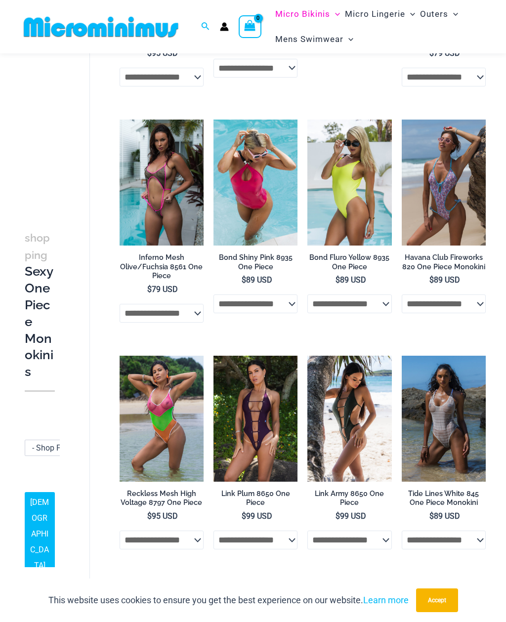
click at [402, 356] on img at bounding box center [402, 356] width 0 height 0
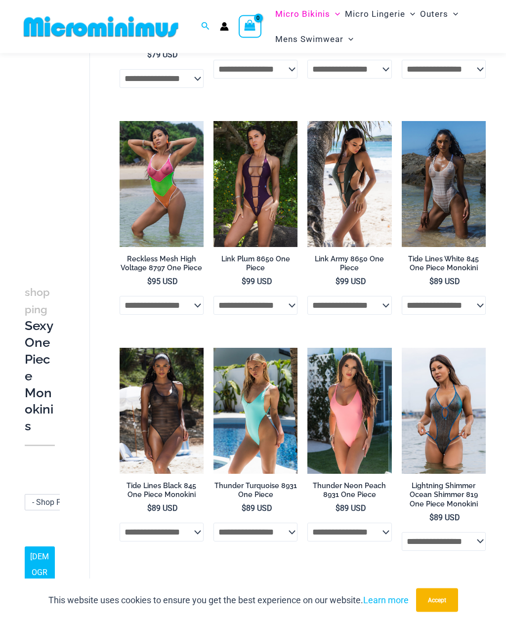
scroll to position [719, 0]
click at [120, 348] on img at bounding box center [120, 348] width 0 height 0
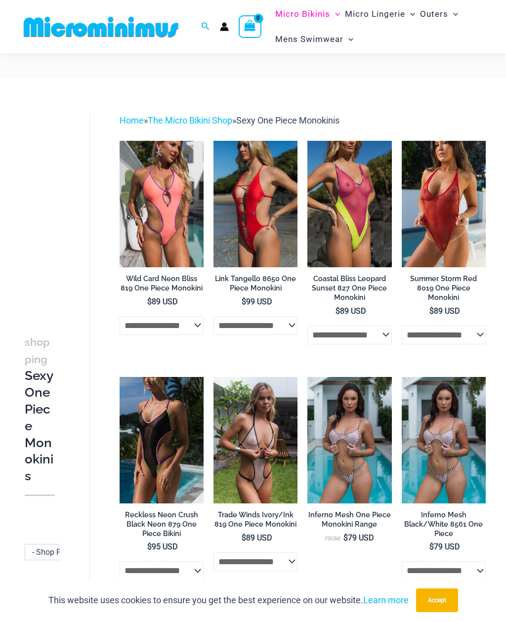
scroll to position [750, 0]
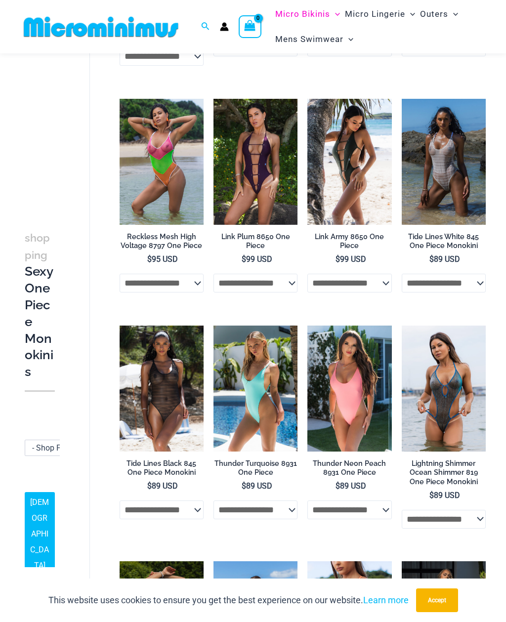
click at [402, 326] on img at bounding box center [402, 326] width 0 height 0
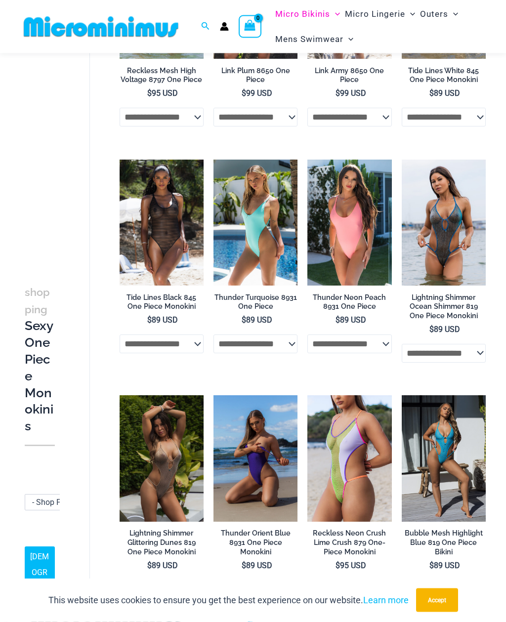
scroll to position [907, 0]
click at [120, 395] on img at bounding box center [120, 395] width 0 height 0
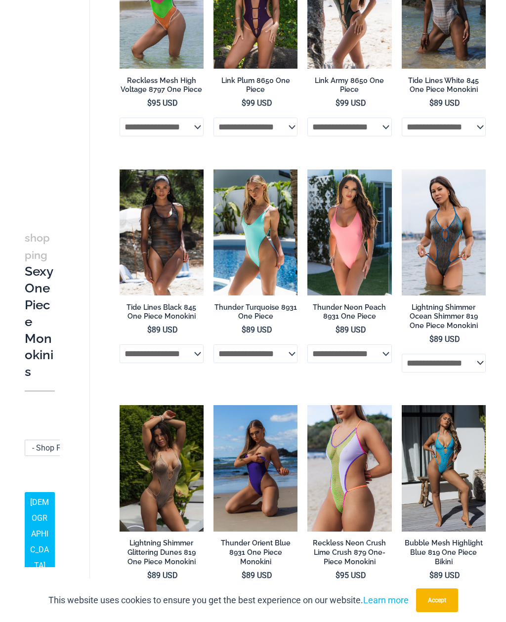
scroll to position [939, 0]
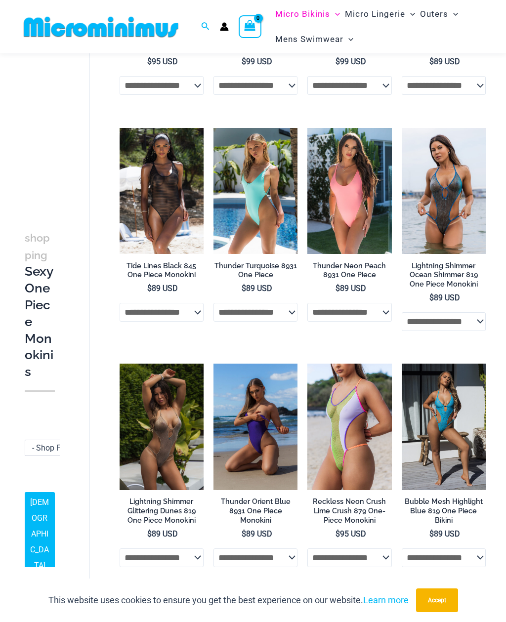
click at [402, 364] on img at bounding box center [402, 364] width 0 height 0
click at [213, 364] on img at bounding box center [213, 364] width 0 height 0
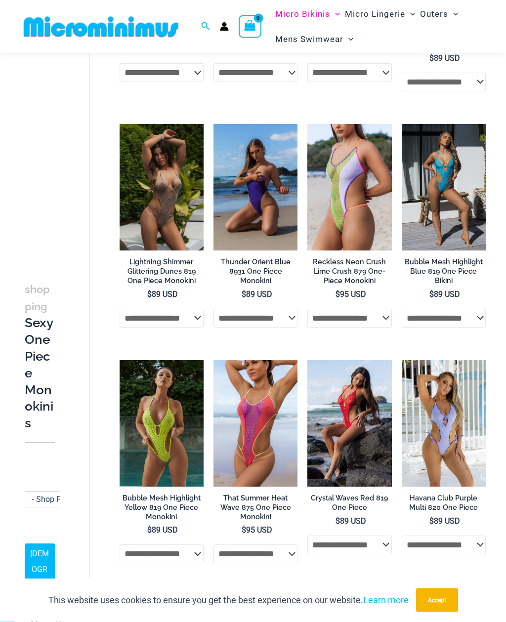
scroll to position [1178, 0]
click at [213, 360] on img at bounding box center [213, 360] width 0 height 0
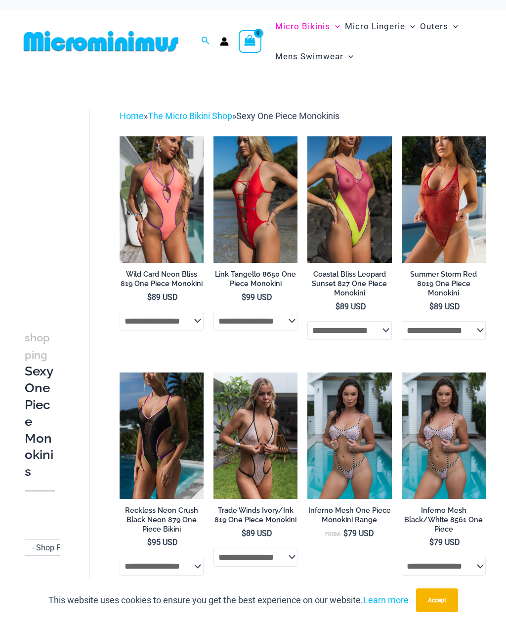
scroll to position [0, 0]
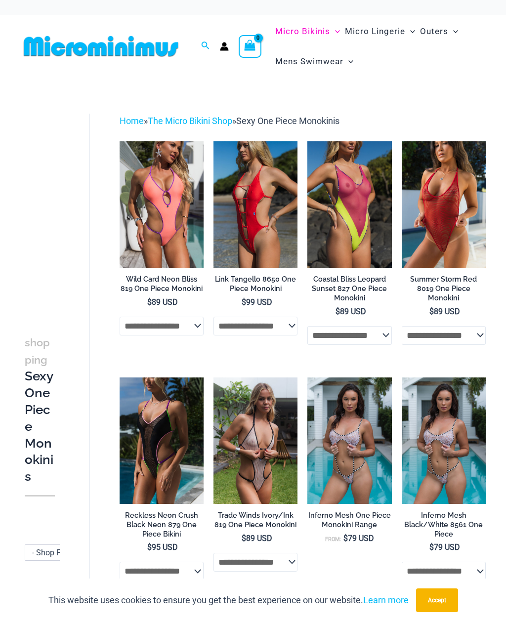
click at [402, 141] on img at bounding box center [402, 141] width 0 height 0
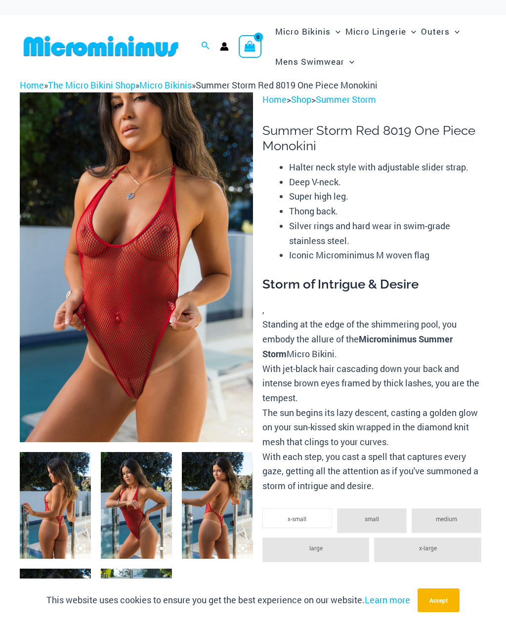
click at [69, 508] on img at bounding box center [55, 505] width 71 height 107
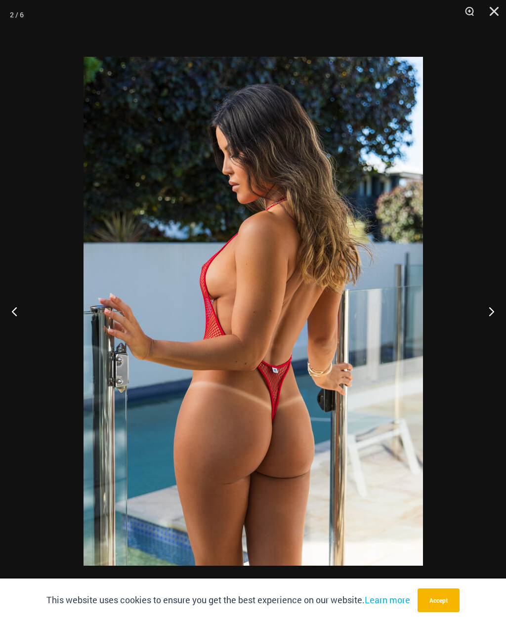
click at [495, 309] on button "Next" at bounding box center [487, 311] width 37 height 49
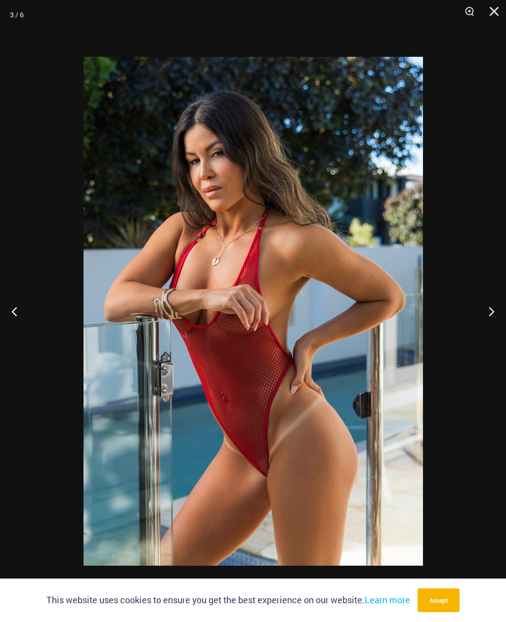
click at [496, 310] on button "Next" at bounding box center [487, 311] width 37 height 49
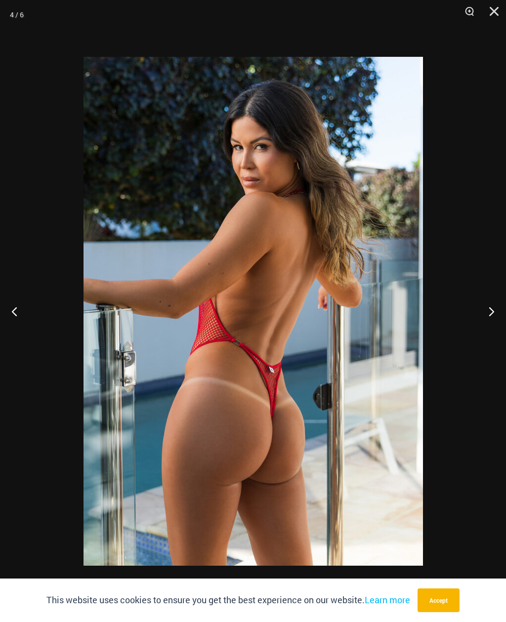
click at [492, 311] on button "Next" at bounding box center [487, 311] width 37 height 49
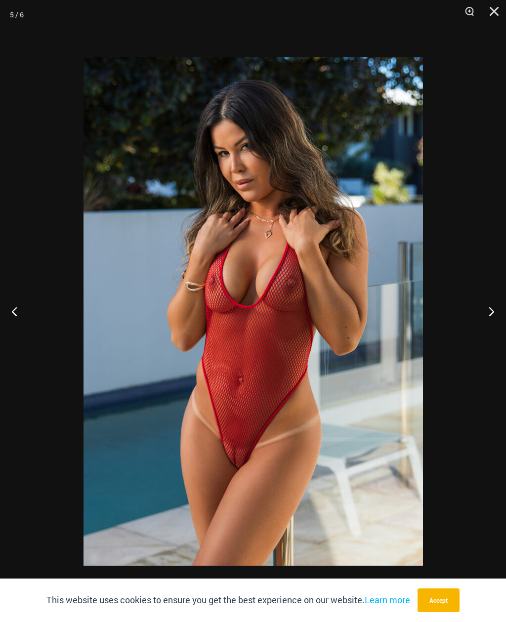
click at [490, 314] on button "Next" at bounding box center [487, 311] width 37 height 49
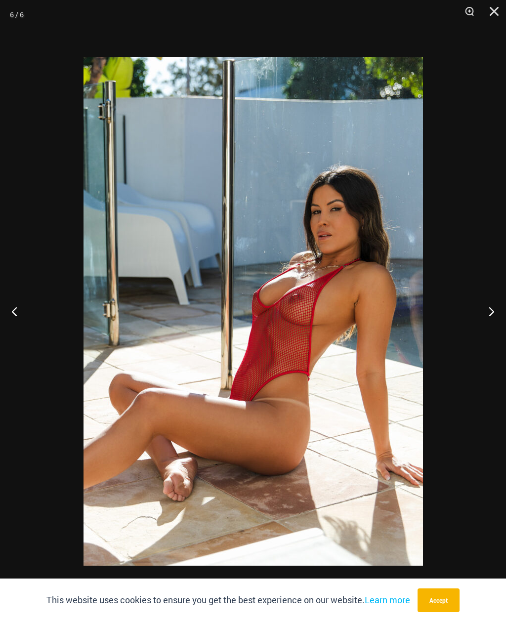
click at [490, 314] on button "Next" at bounding box center [487, 311] width 37 height 49
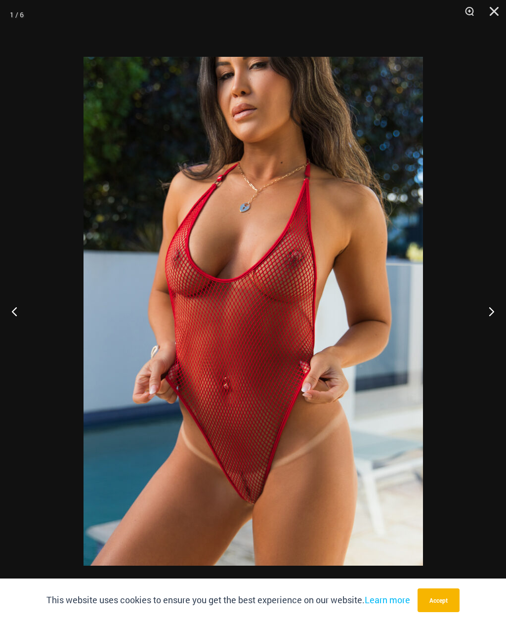
click at [493, 316] on button "Next" at bounding box center [487, 311] width 37 height 49
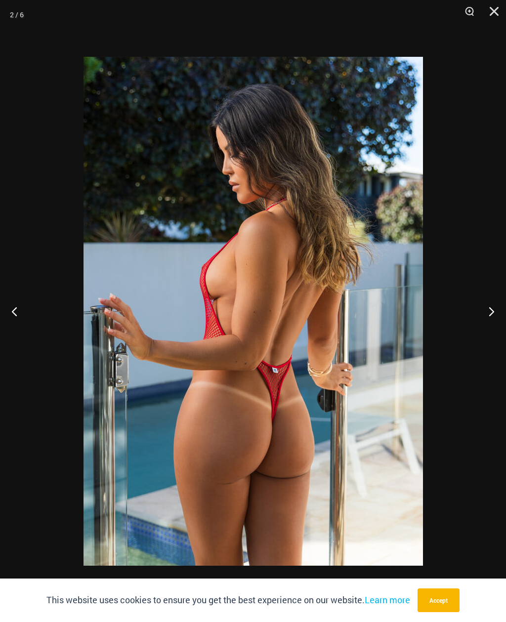
click at [488, 316] on button "Next" at bounding box center [487, 311] width 37 height 49
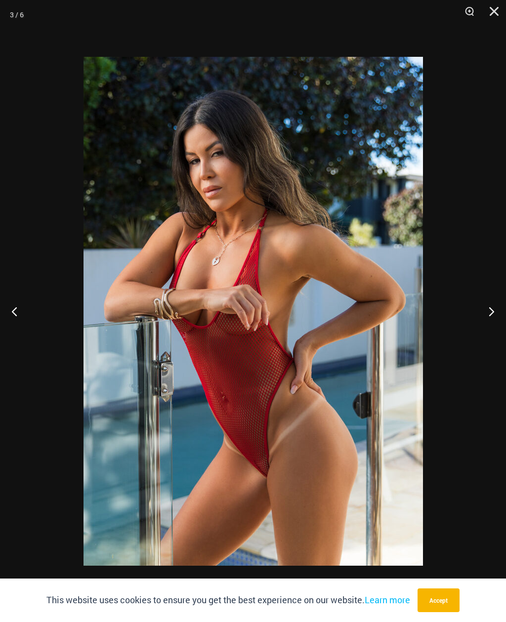
click at [491, 312] on button "Next" at bounding box center [487, 311] width 37 height 49
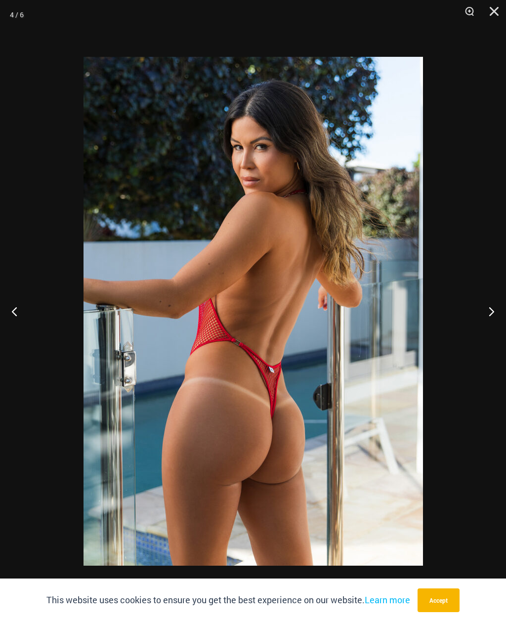
click at [494, 311] on button "Next" at bounding box center [487, 311] width 37 height 49
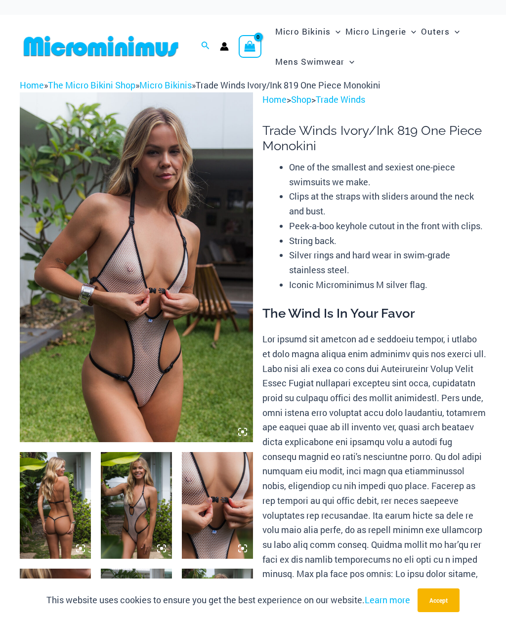
click at [160, 507] on img at bounding box center [136, 505] width 71 height 107
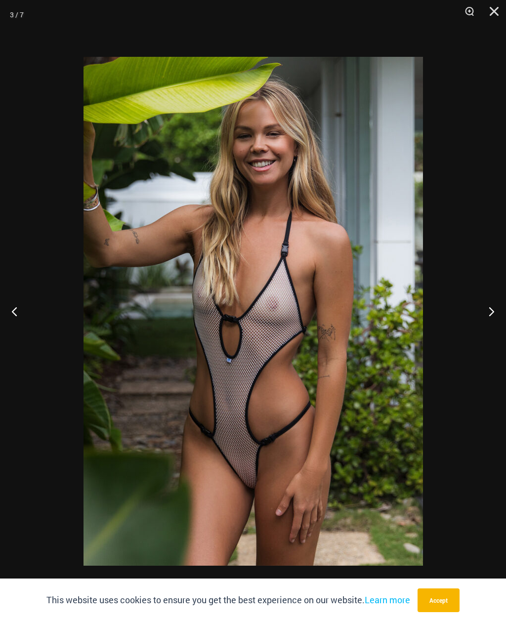
click at [492, 307] on button "Next" at bounding box center [487, 311] width 37 height 49
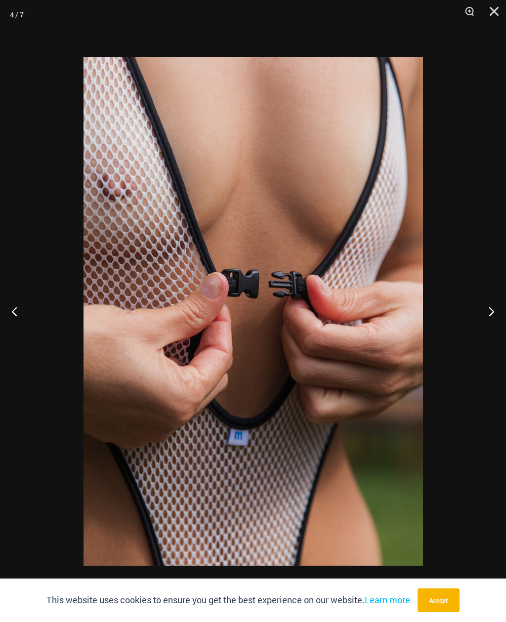
click at [490, 315] on button "Next" at bounding box center [487, 311] width 37 height 49
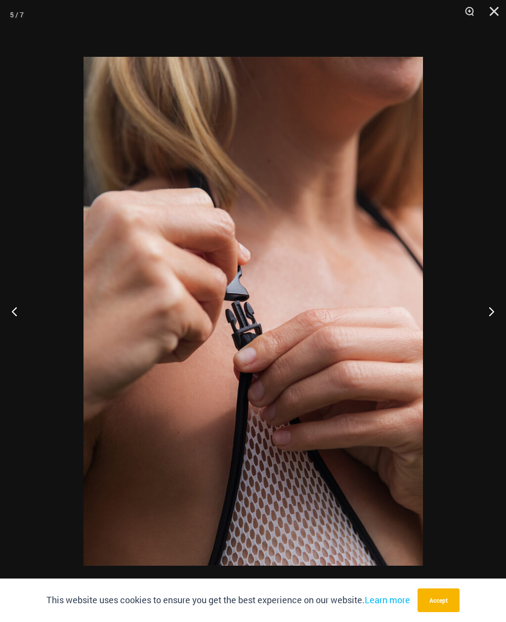
click at [492, 315] on button "Next" at bounding box center [487, 311] width 37 height 49
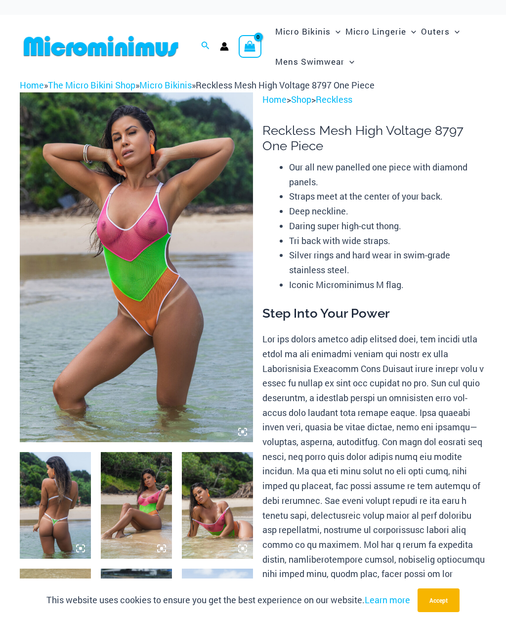
click at [236, 333] on img at bounding box center [136, 267] width 233 height 350
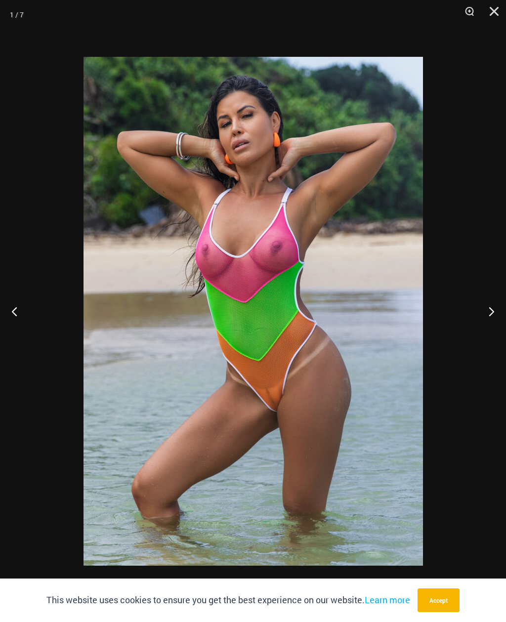
click at [490, 320] on button "Next" at bounding box center [487, 311] width 37 height 49
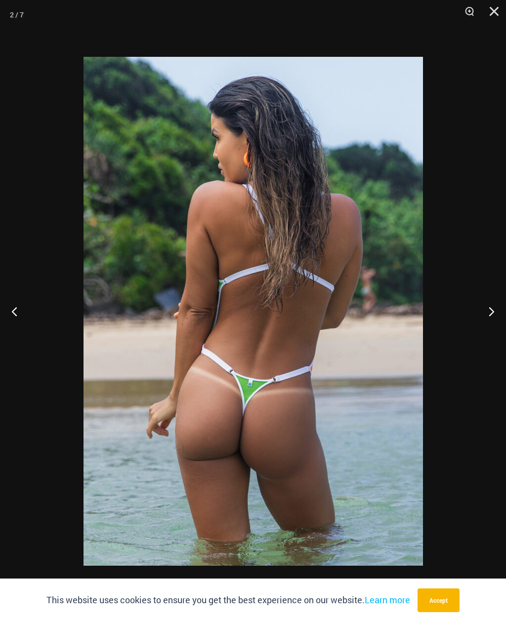
click at [494, 317] on button "Next" at bounding box center [487, 311] width 37 height 49
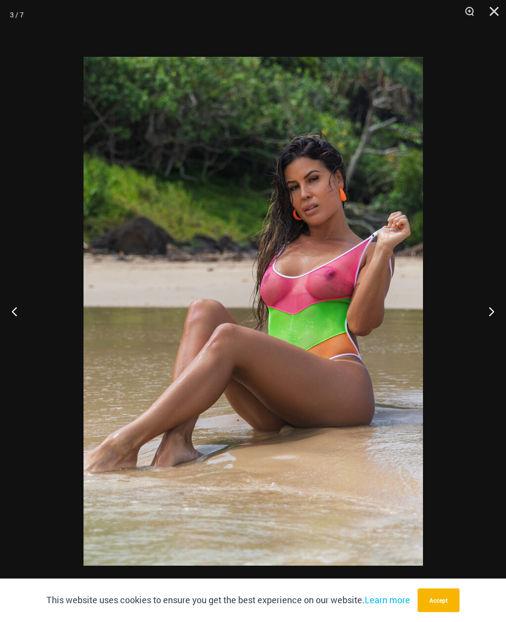
click at [492, 316] on button "Next" at bounding box center [487, 311] width 37 height 49
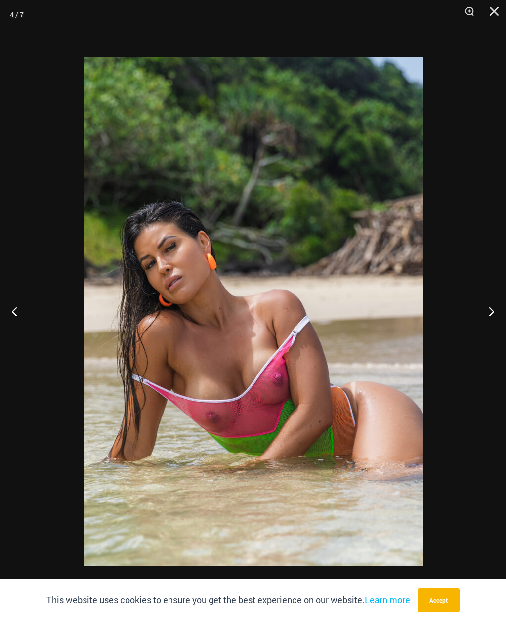
click at [487, 318] on button "Next" at bounding box center [487, 311] width 37 height 49
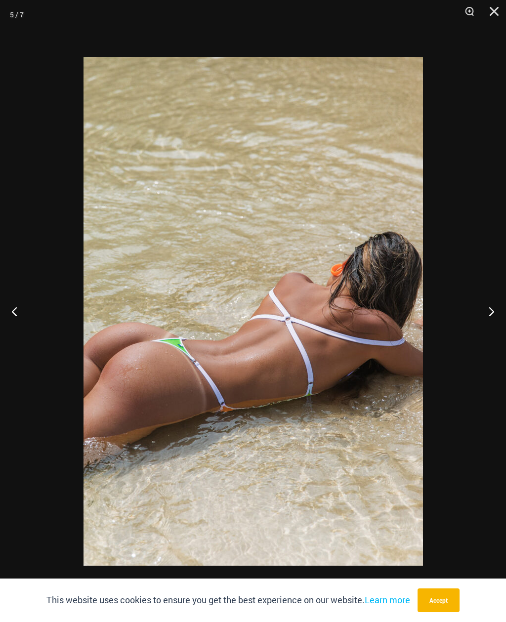
click at [492, 313] on button "Next" at bounding box center [487, 311] width 37 height 49
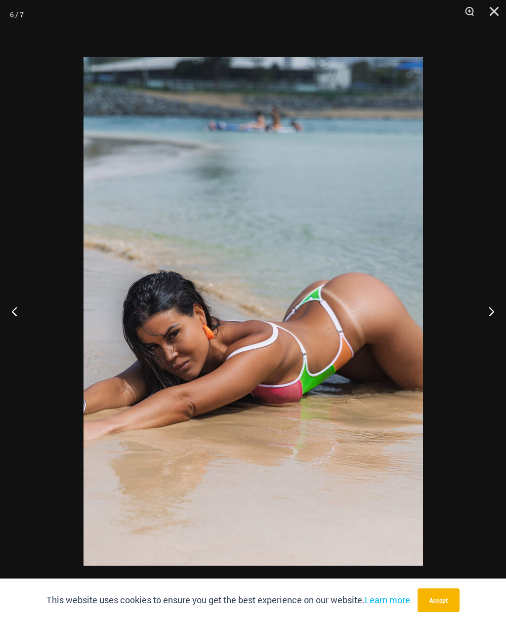
click at [491, 314] on button "Next" at bounding box center [487, 311] width 37 height 49
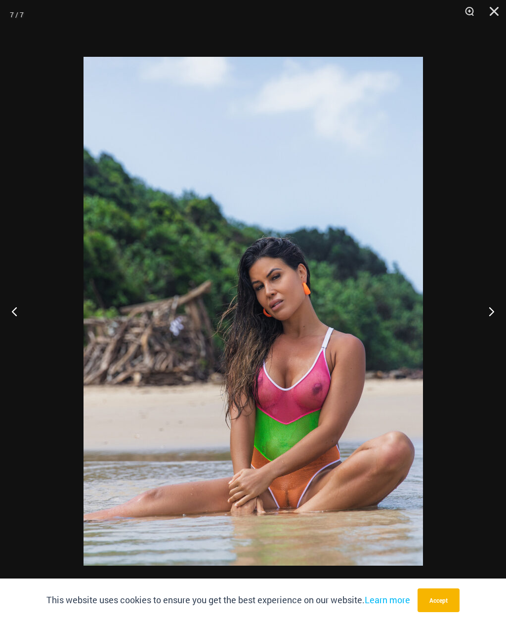
click at [493, 315] on button "Next" at bounding box center [487, 311] width 37 height 49
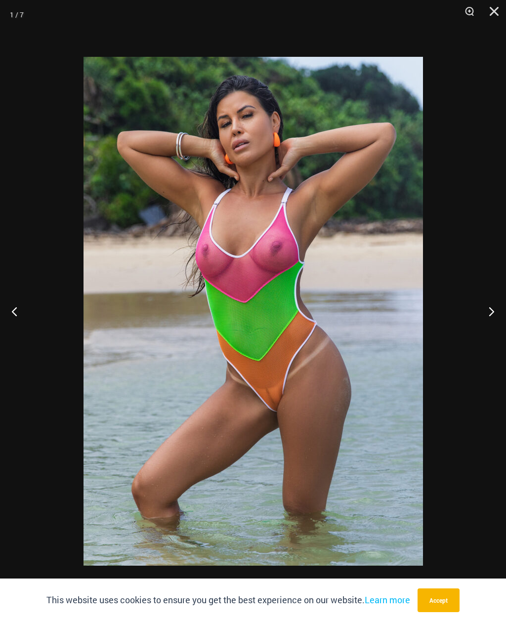
click at [490, 314] on button "Next" at bounding box center [487, 311] width 37 height 49
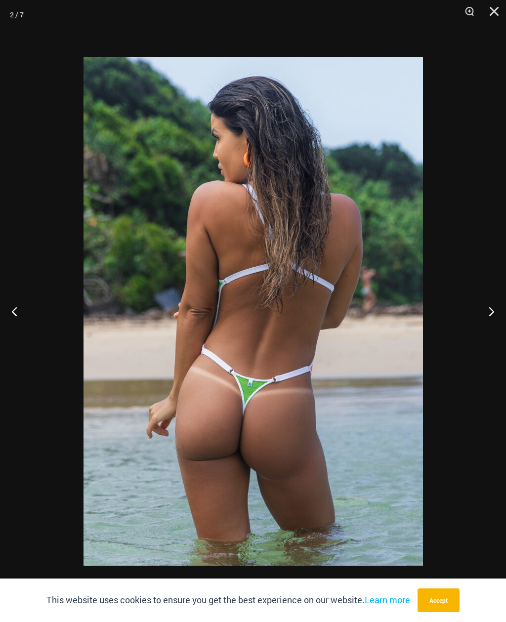
click at [493, 314] on button "Next" at bounding box center [487, 311] width 37 height 49
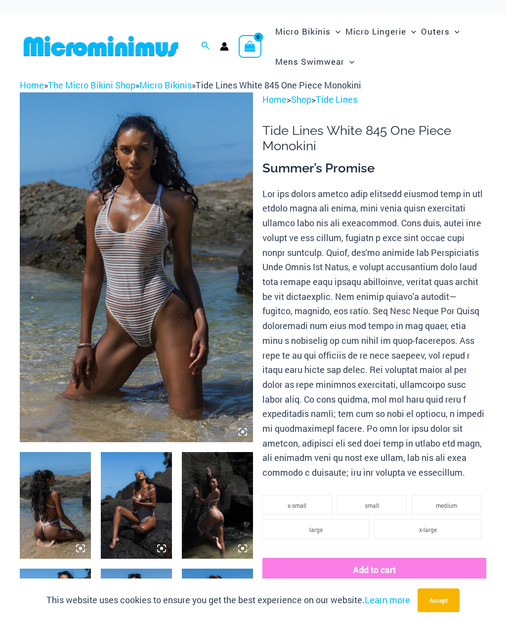
click at [154, 494] on img at bounding box center [136, 505] width 71 height 107
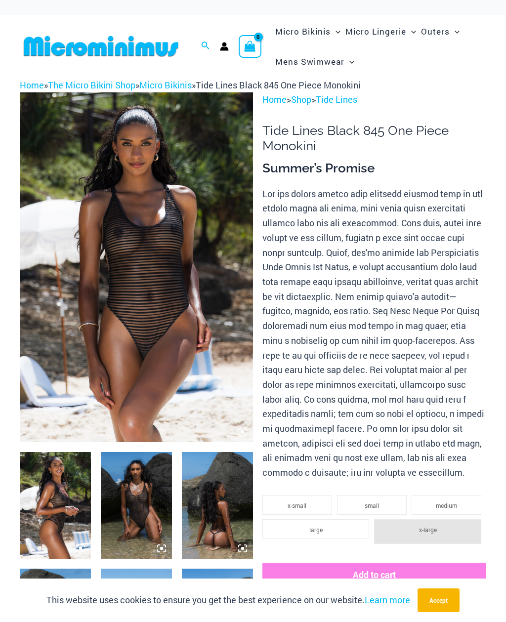
click at [80, 514] on img at bounding box center [55, 505] width 71 height 107
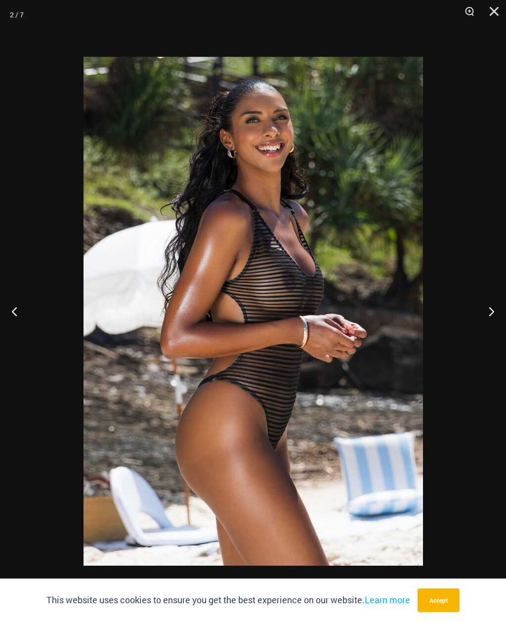
click at [495, 317] on button "Next" at bounding box center [487, 311] width 37 height 49
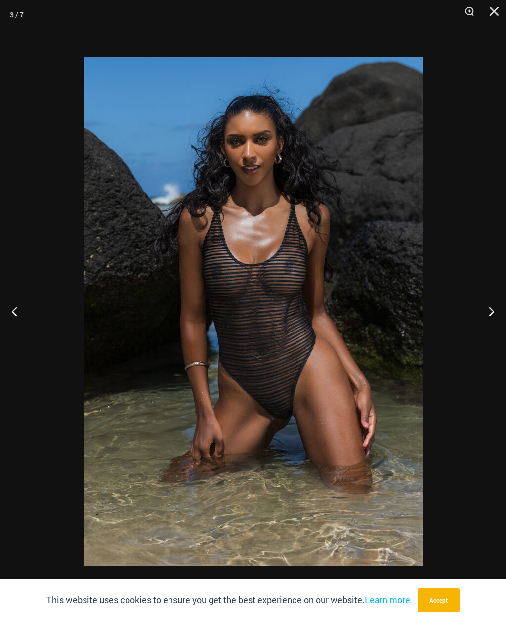
click at [497, 312] on button "Next" at bounding box center [487, 311] width 37 height 49
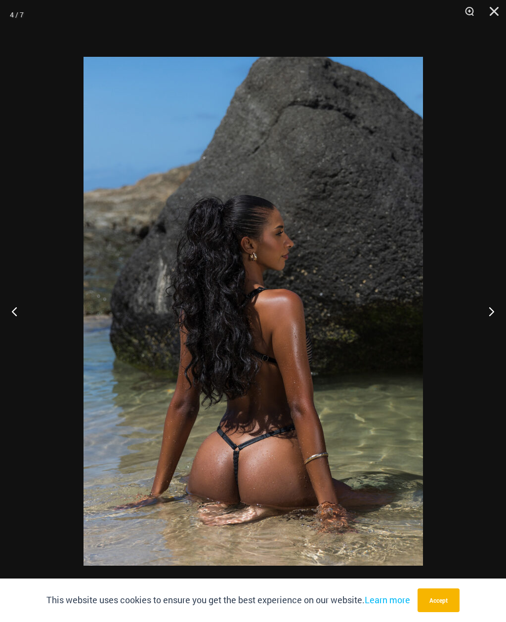
click at [490, 313] on button "Next" at bounding box center [487, 311] width 37 height 49
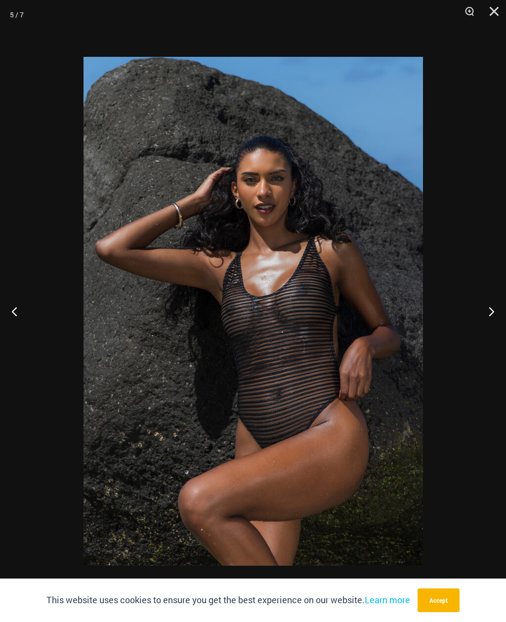
click at [491, 312] on button "Next" at bounding box center [487, 311] width 37 height 49
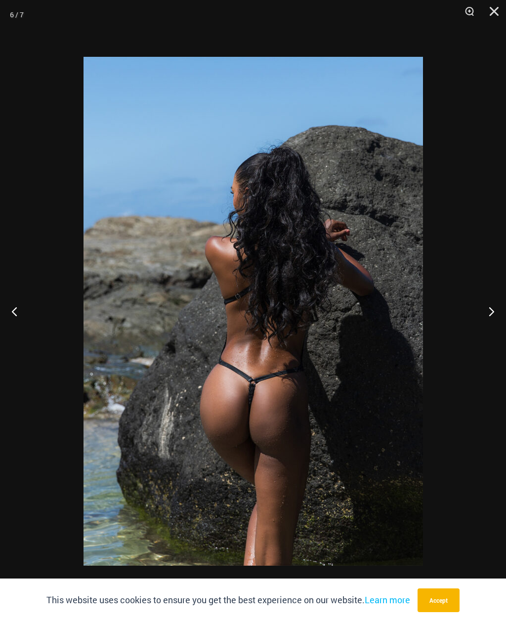
click at [494, 313] on button "Next" at bounding box center [487, 311] width 37 height 49
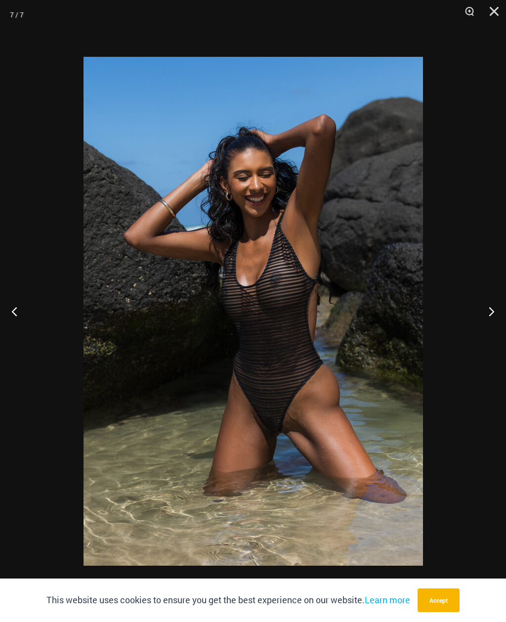
click at [489, 311] on button "Next" at bounding box center [487, 311] width 37 height 49
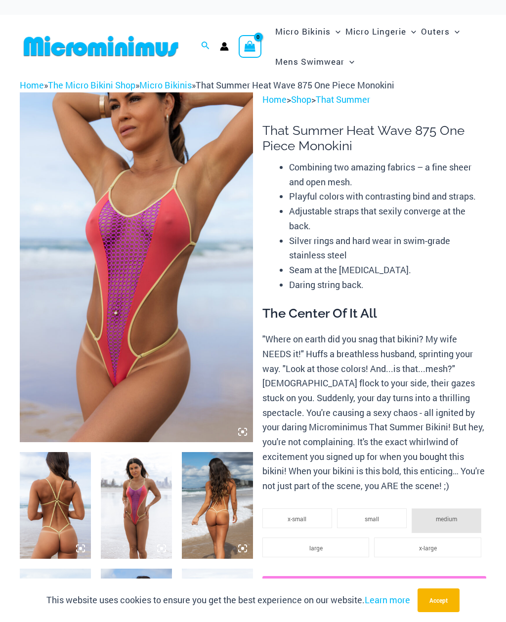
click at [161, 515] on img at bounding box center [136, 505] width 71 height 107
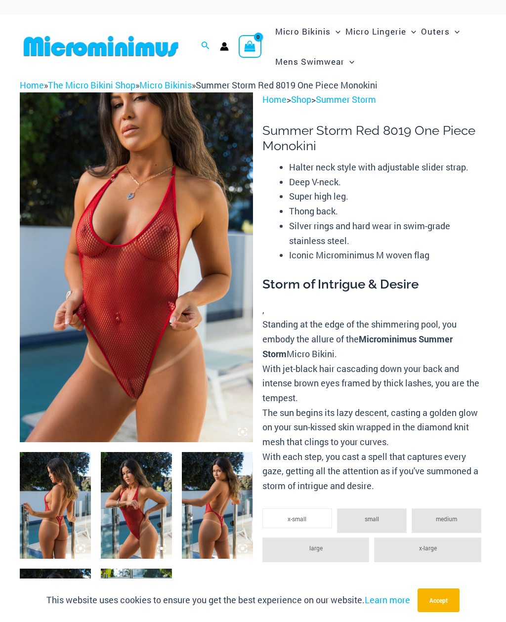
click at [226, 336] on img at bounding box center [136, 267] width 233 height 350
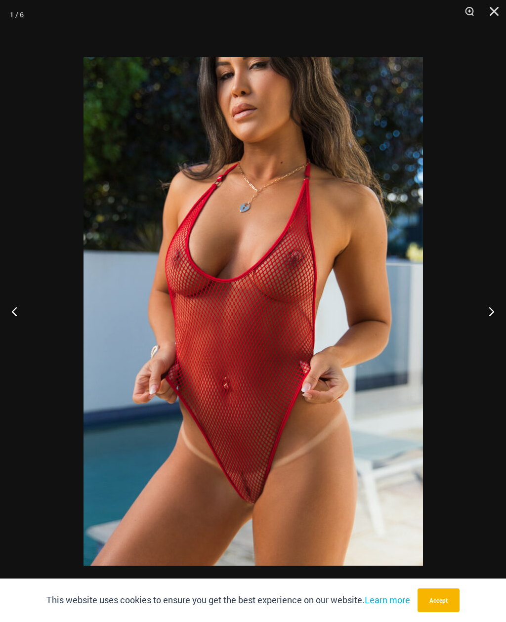
click at [494, 311] on button "Next" at bounding box center [487, 311] width 37 height 49
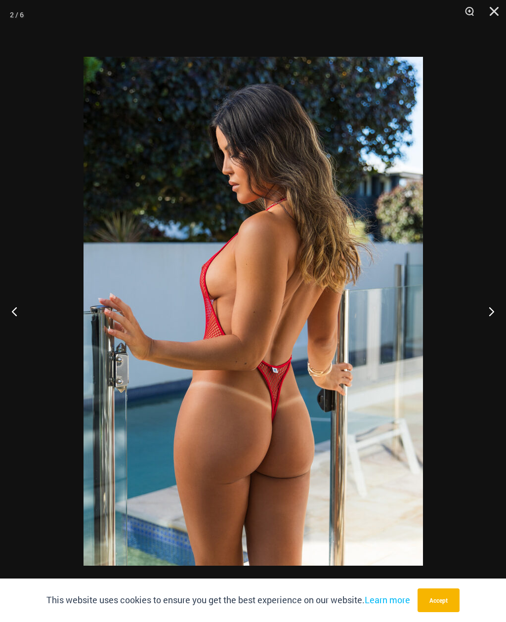
click at [491, 319] on button "Next" at bounding box center [487, 311] width 37 height 49
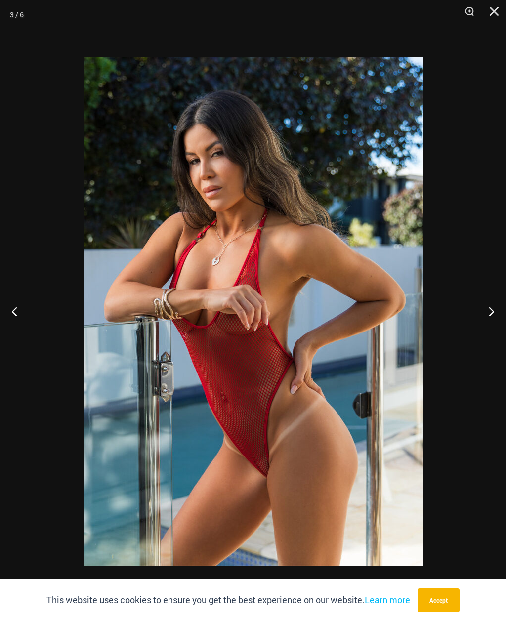
click at [493, 311] on button "Next" at bounding box center [487, 311] width 37 height 49
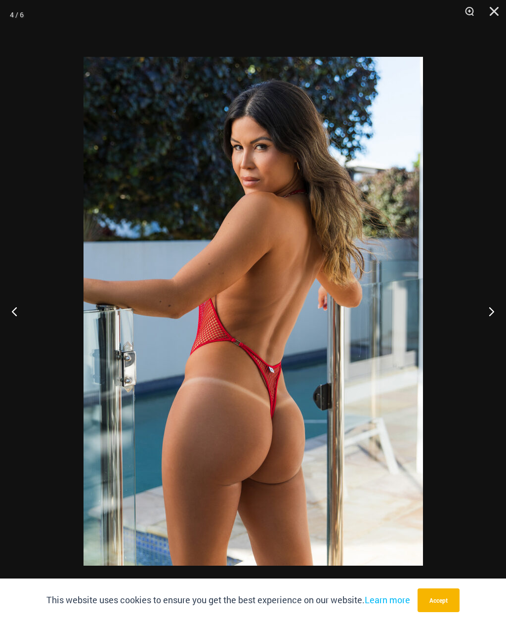
click at [488, 315] on button "Next" at bounding box center [487, 311] width 37 height 49
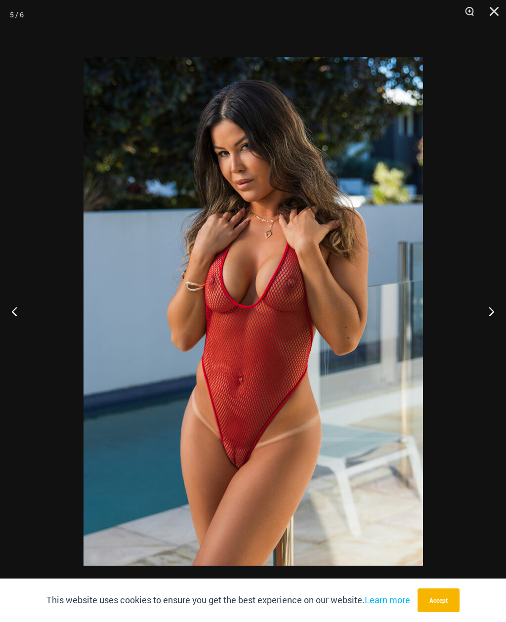
click at [489, 315] on button "Next" at bounding box center [487, 311] width 37 height 49
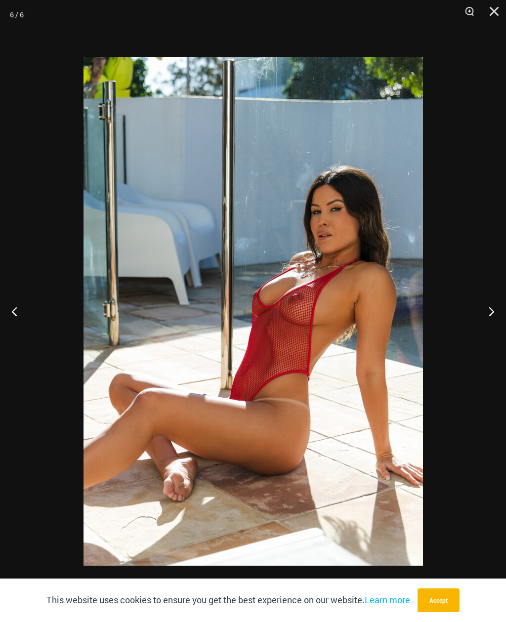
click at [484, 318] on button "Next" at bounding box center [487, 311] width 37 height 49
